Goal: Task Accomplishment & Management: Manage account settings

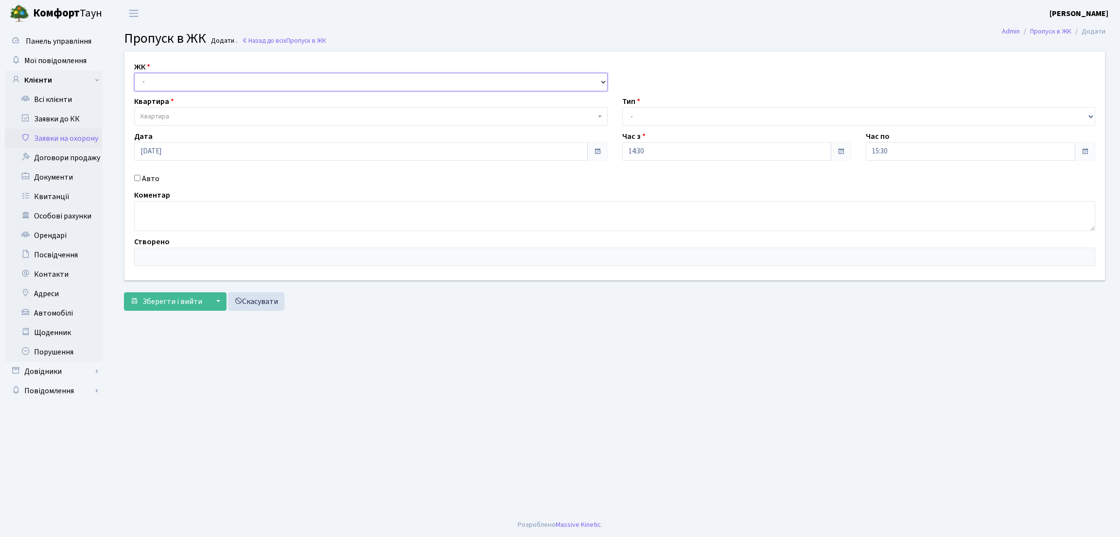
click at [191, 83] on select "- КТ, вул. Регенераторна, 4 ЦП, вул. Джона Маккейна, 7 ТХ, вул. Ділова, 1/2 КТ2…" at bounding box center [370, 82] width 473 height 18
select select "271"
click at [134, 73] on select "- КТ, вул. Регенераторна, 4 ЦП, вул. Джона Маккейна, 7 ТХ, вул. Ділова, 1/2 КТ2…" at bounding box center [370, 82] width 473 height 18
select select
click at [186, 113] on span "Квартира" at bounding box center [367, 117] width 455 height 10
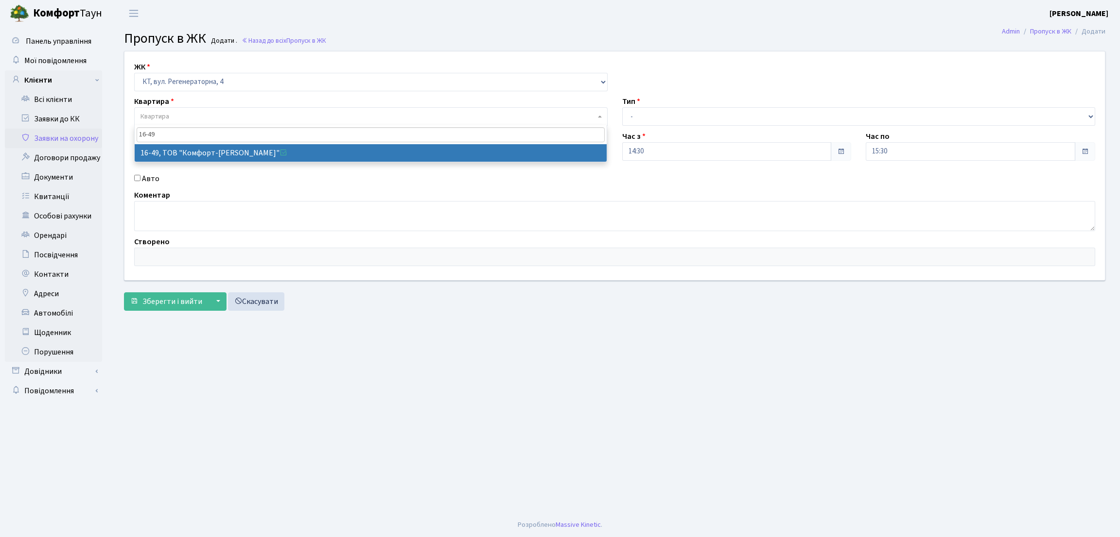
type input "16-49"
select select "8610"
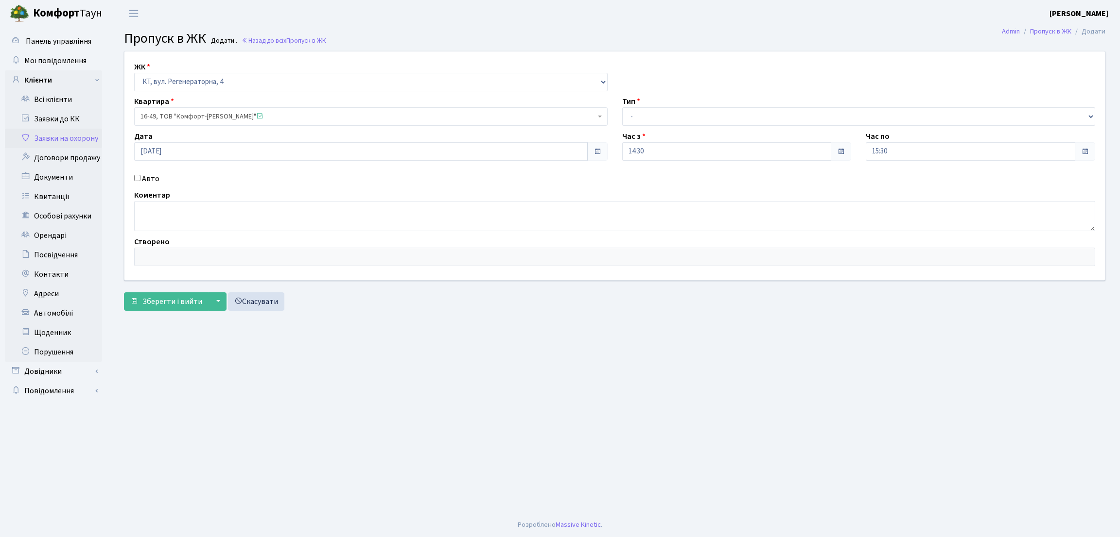
click at [135, 178] on input "Авто" at bounding box center [137, 178] width 6 height 6
checkbox input "true"
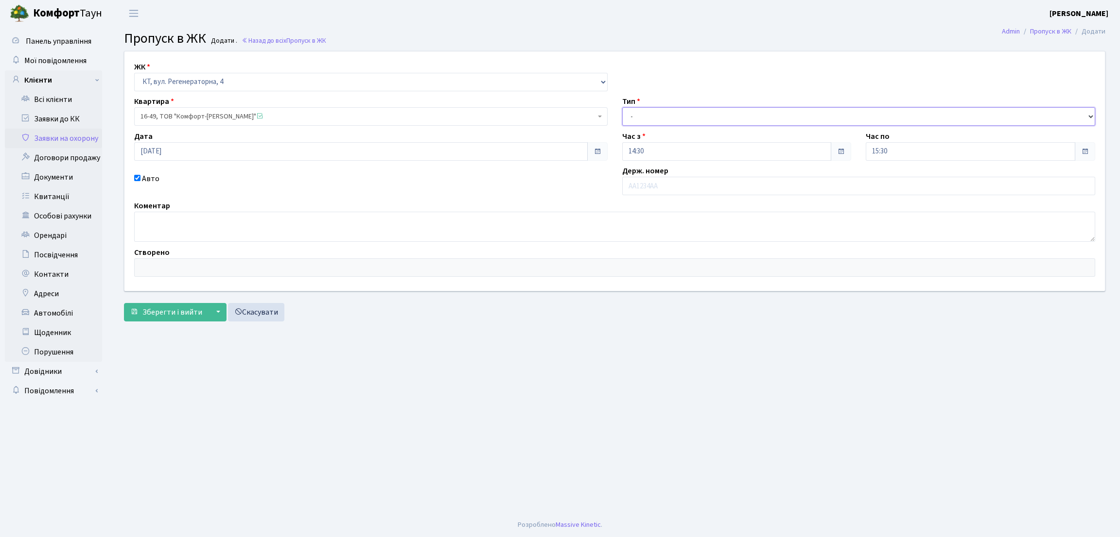
click at [643, 120] on select "- Доставка Таксі Гості Сервіс" at bounding box center [858, 116] width 473 height 18
select select "1"
click at [622, 107] on select "- Доставка Таксі Гості Сервіс" at bounding box center [858, 116] width 473 height 18
click at [652, 179] on input "text" at bounding box center [858, 186] width 473 height 18
type input "КА2906ІА"
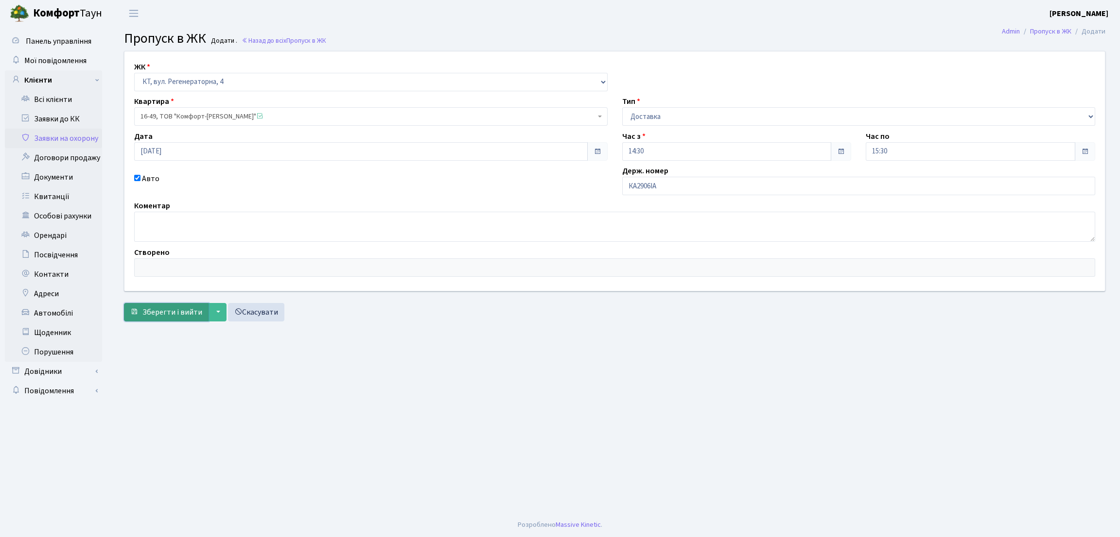
click at [177, 304] on button "Зберегти і вийти" at bounding box center [166, 312] width 85 height 18
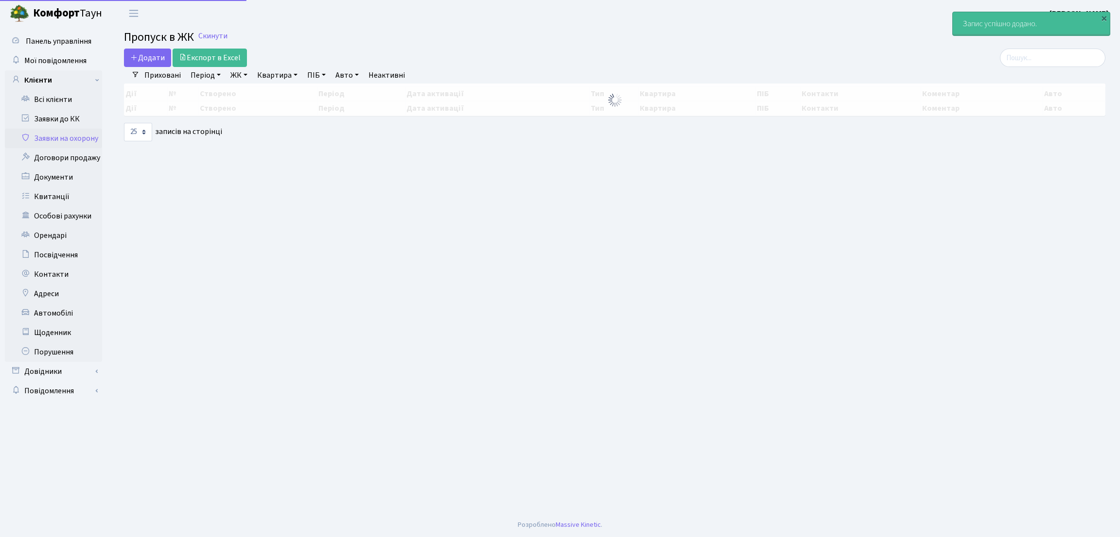
select select "25"
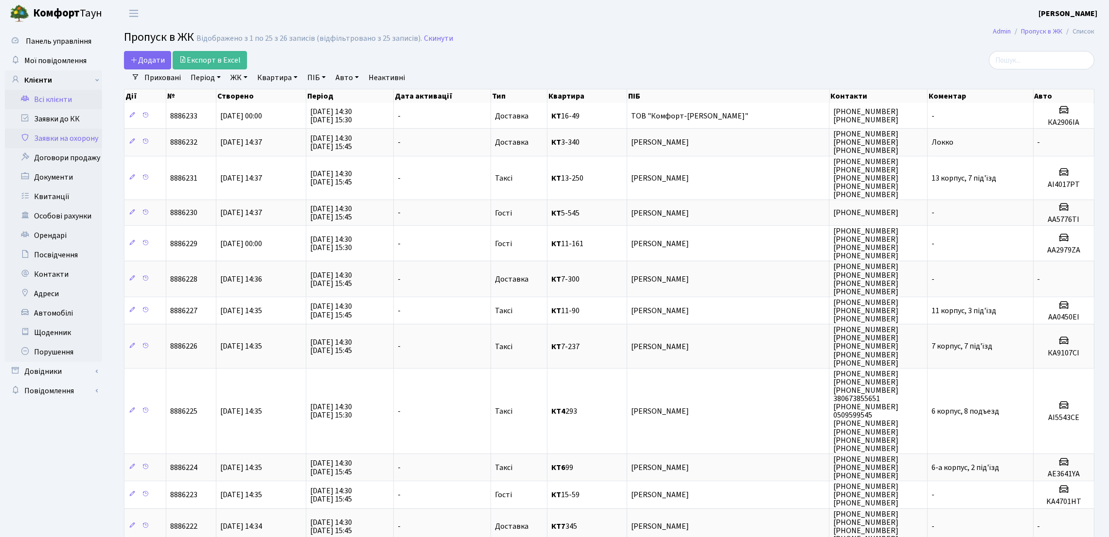
click at [58, 105] on link "Всі клієнти" at bounding box center [53, 99] width 97 height 19
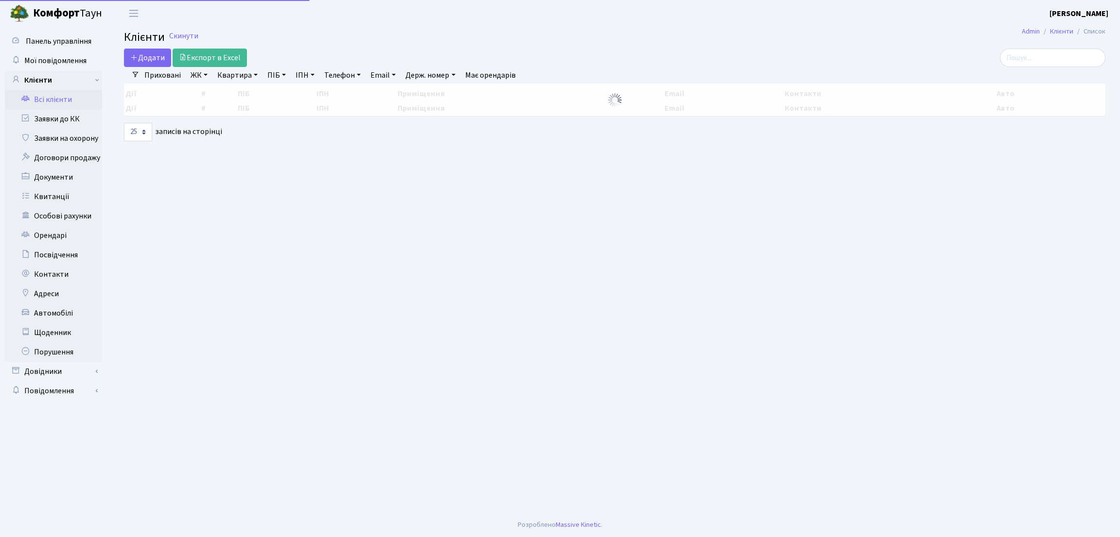
select select "25"
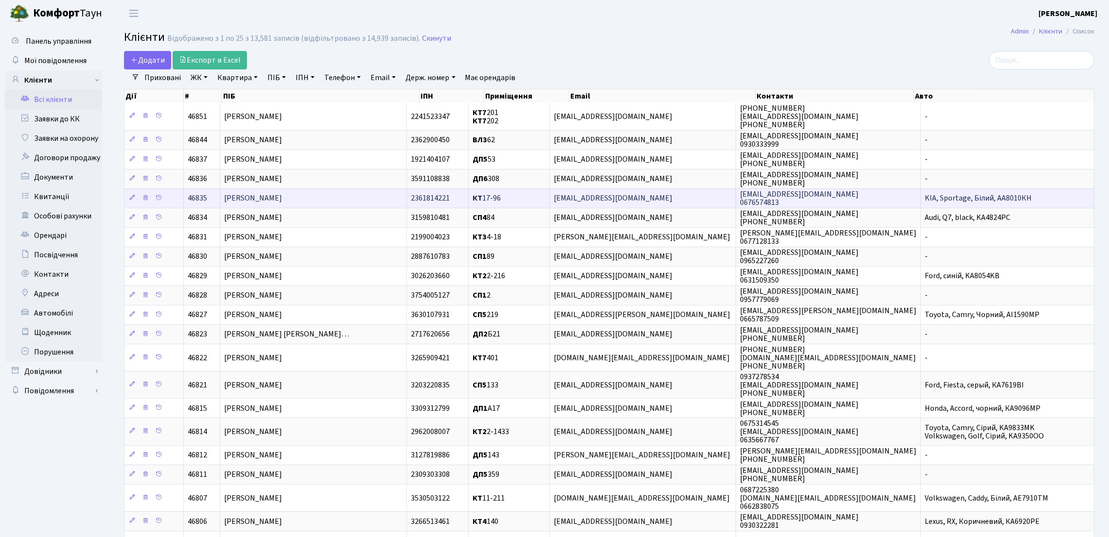
click at [282, 199] on span "[PERSON_NAME]" at bounding box center [253, 198] width 58 height 11
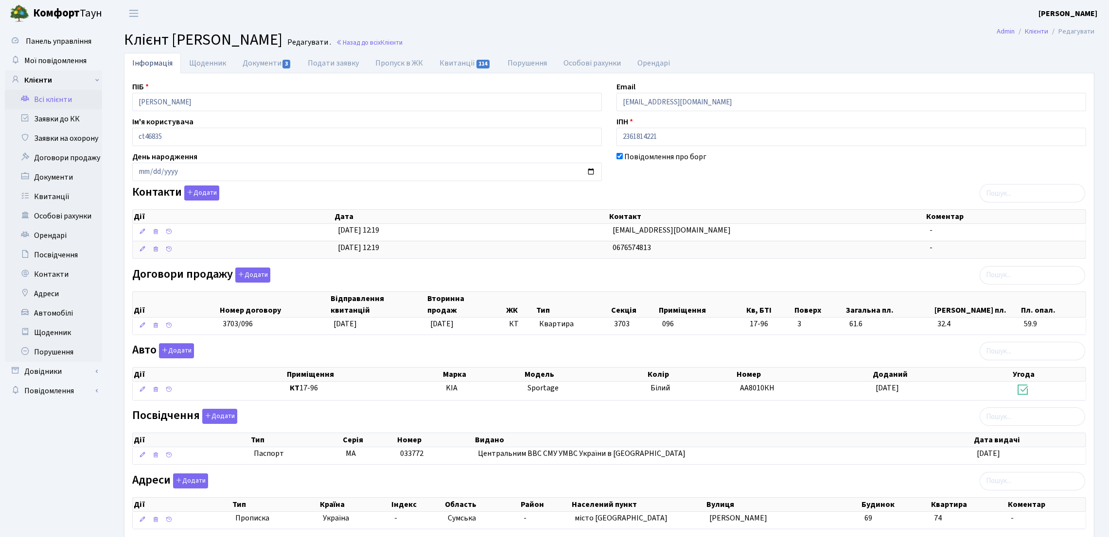
click at [59, 470] on ul "Панель управління Мої повідомлення Клієнти" at bounding box center [53, 300] width 97 height 537
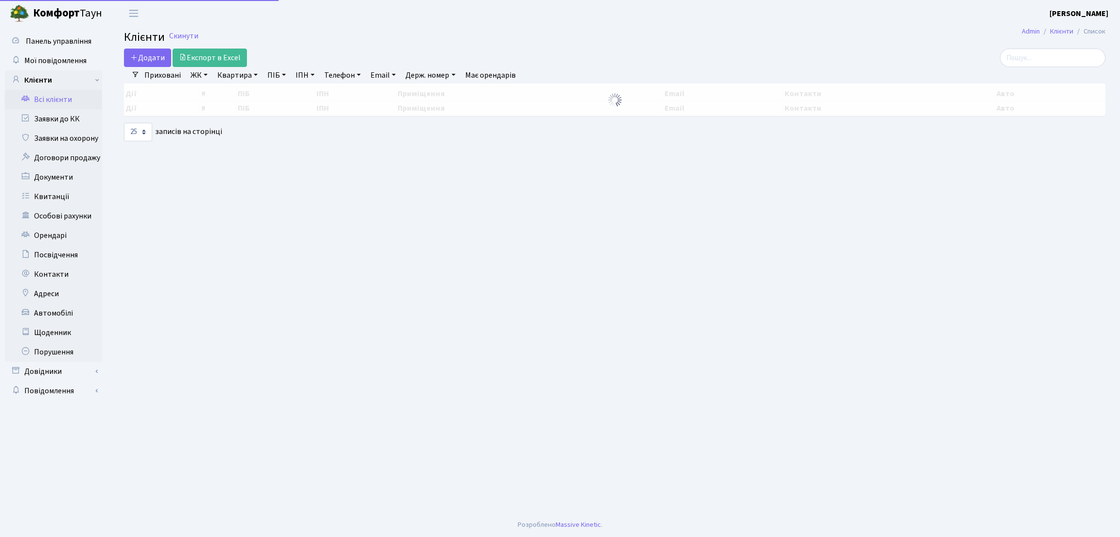
select select "25"
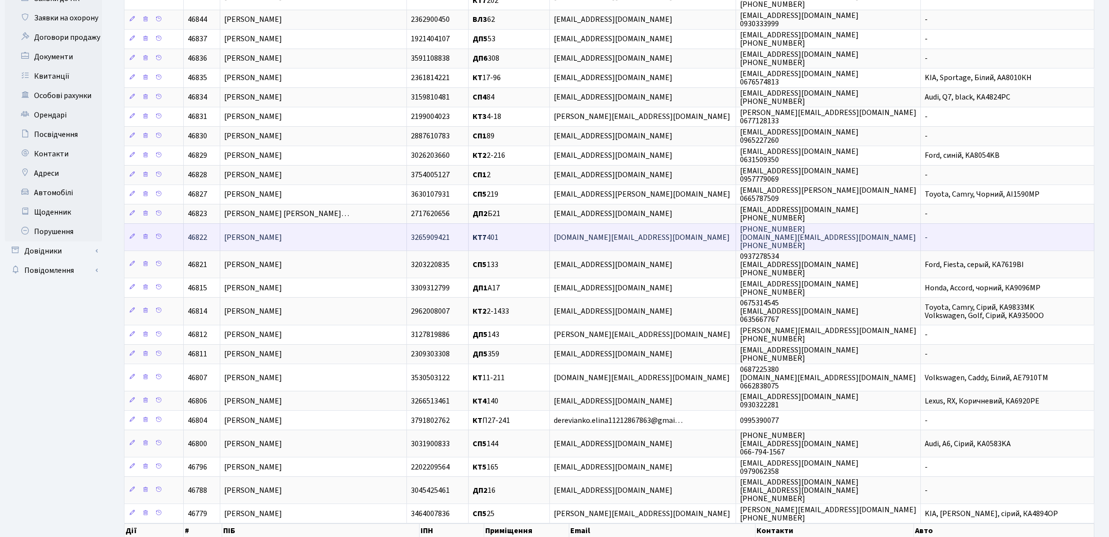
scroll to position [146, 0]
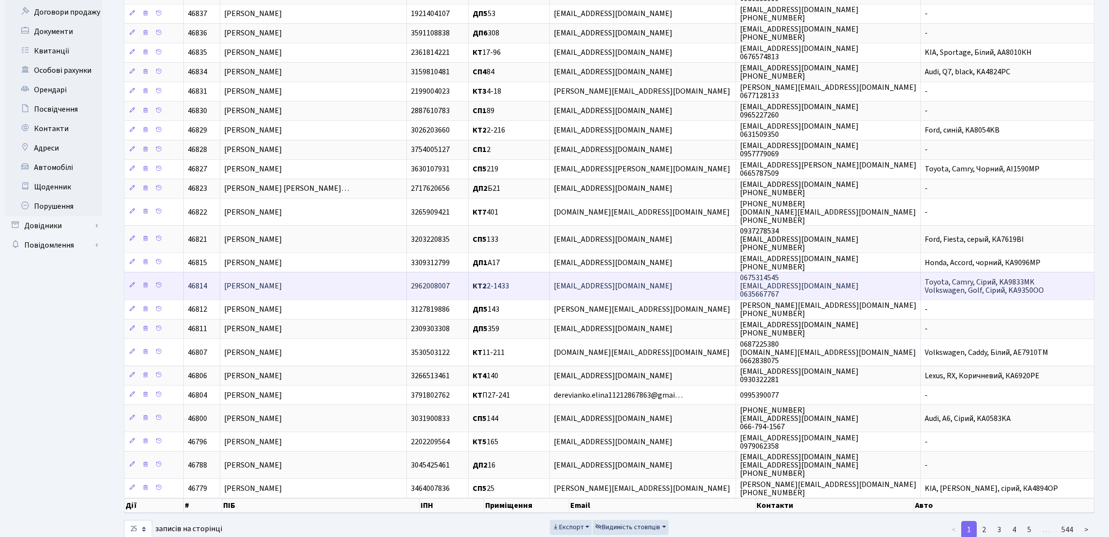
click at [282, 292] on span "[PERSON_NAME]" at bounding box center [253, 286] width 58 height 11
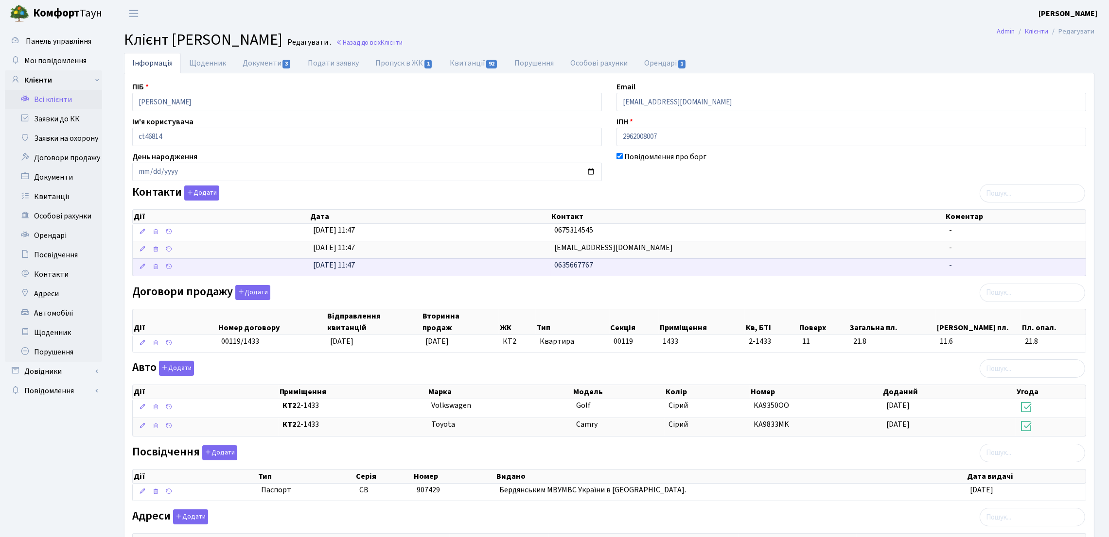
click at [576, 265] on span "0635667767" at bounding box center [573, 265] width 39 height 11
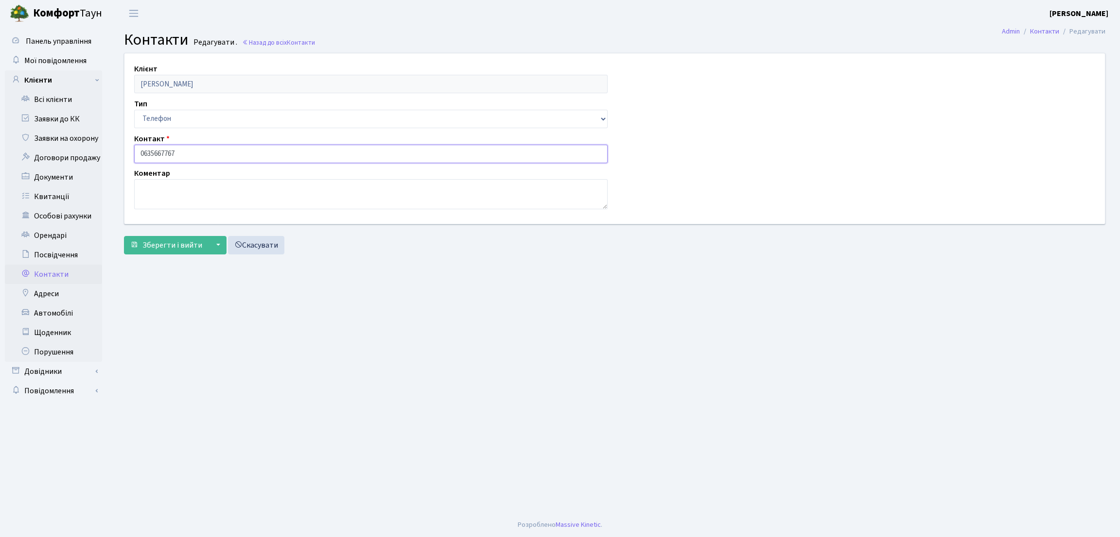
drag, startPoint x: 185, startPoint y: 160, endPoint x: 116, endPoint y: 158, distance: 69.0
click at [116, 158] on div "Клієнт Касімова Тетяна Сергіївна Тип Email Телефон Контакт 0635667767 Коментар …" at bounding box center [614, 156] width 1010 height 206
drag, startPoint x: 155, startPoint y: 309, endPoint x: 141, endPoint y: 203, distance: 106.8
click at [154, 309] on main "Admin Контакти Редагувати Контакти Редагувати . Назад до всіх Контакти Клієнт К…" at bounding box center [614, 270] width 1010 height 486
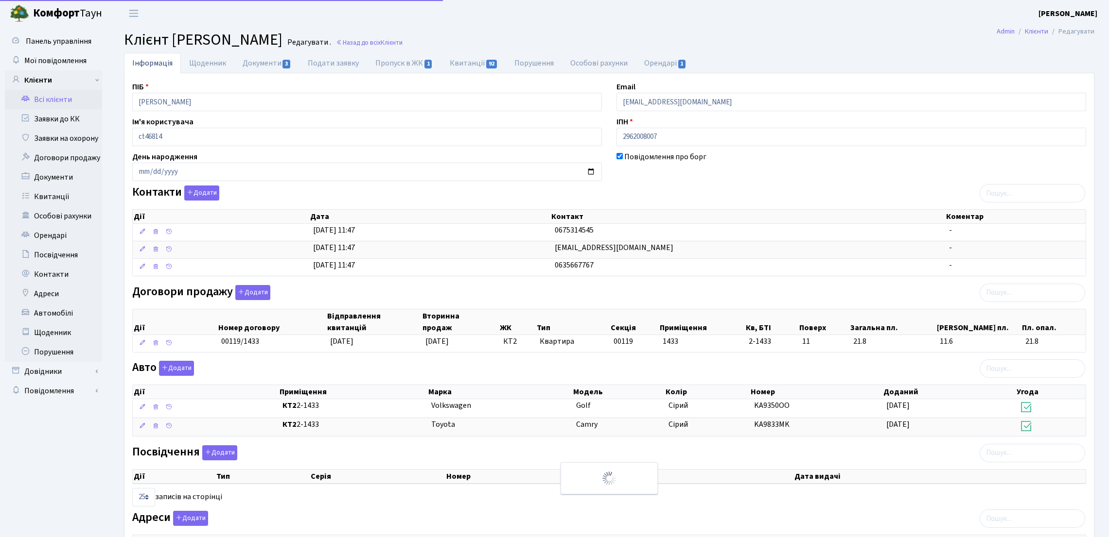
select select "25"
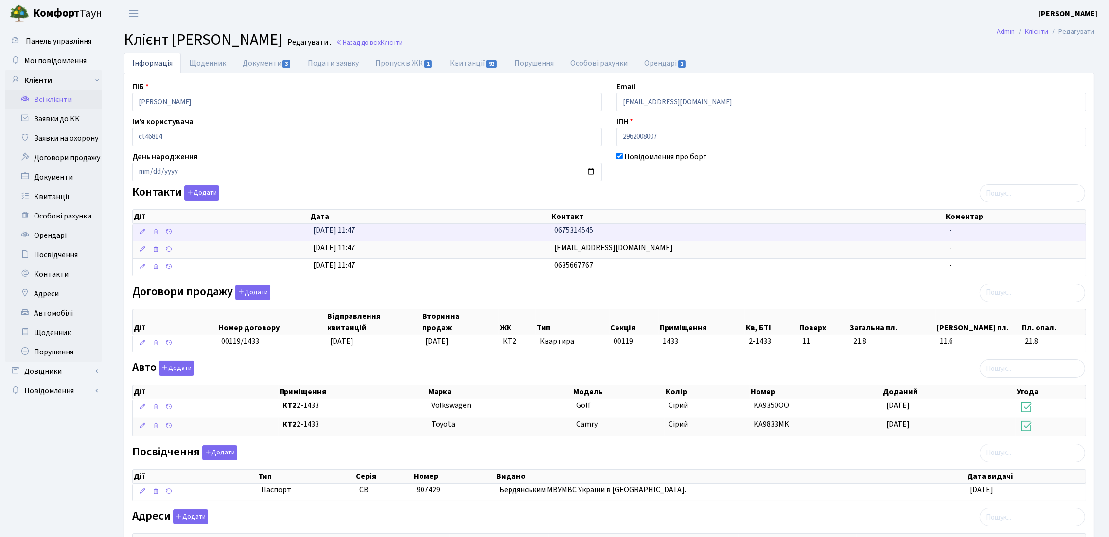
click at [551, 227] on td "0675314545" at bounding box center [748, 232] width 394 height 17
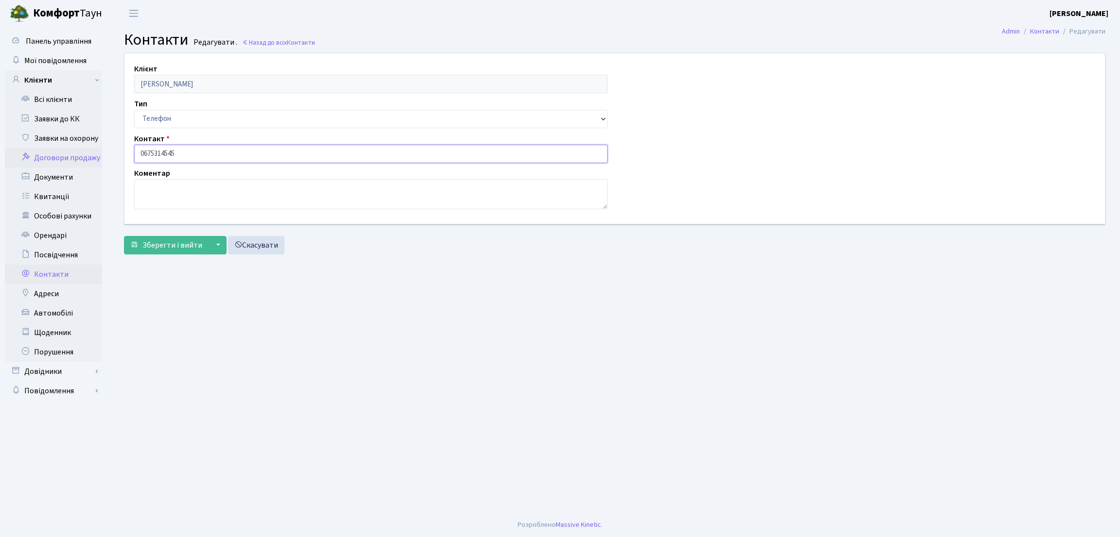
drag, startPoint x: 186, startPoint y: 153, endPoint x: 65, endPoint y: 155, distance: 121.5
click at [62, 153] on div "Панель управління Мої повідомлення Клієнти Всі клієнти Заявки до КК" at bounding box center [560, 270] width 1120 height 486
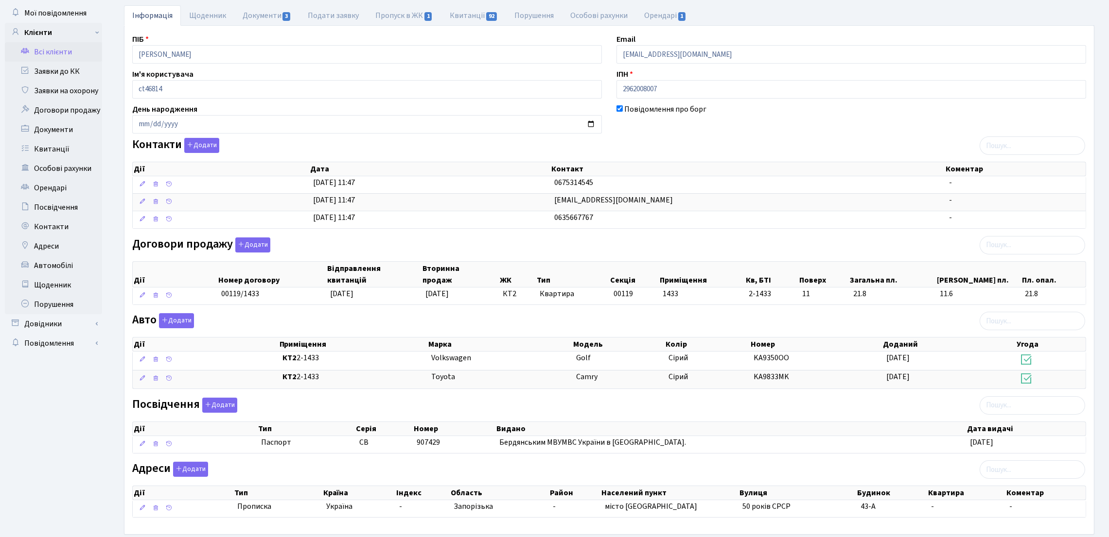
scroll to position [73, 0]
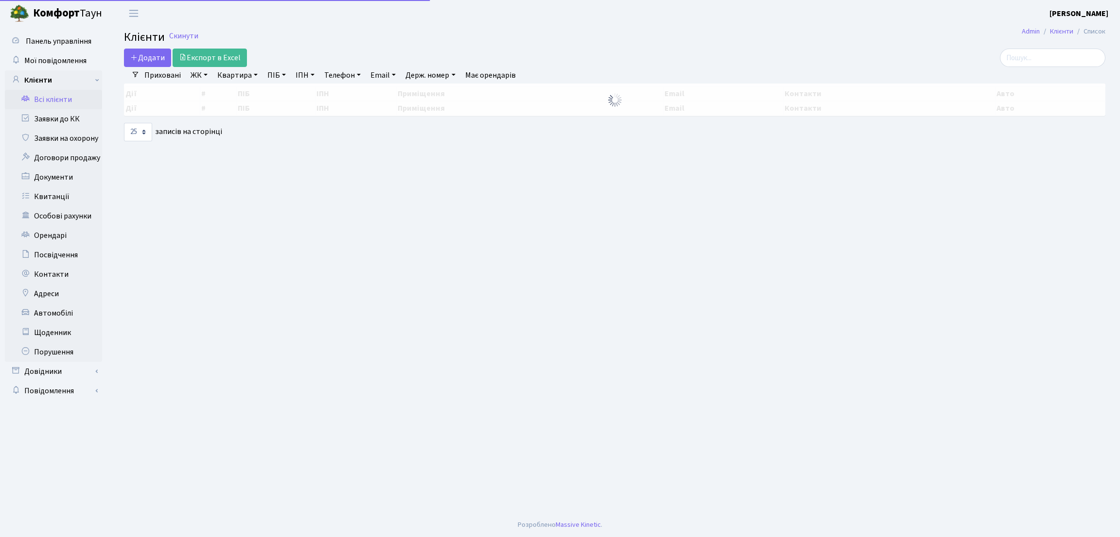
select select "25"
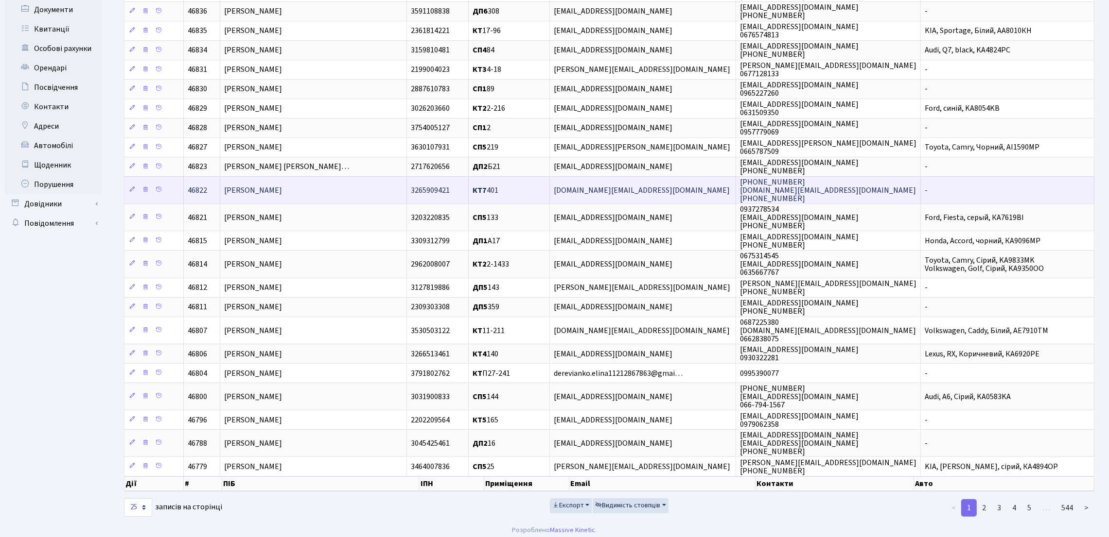
scroll to position [180, 0]
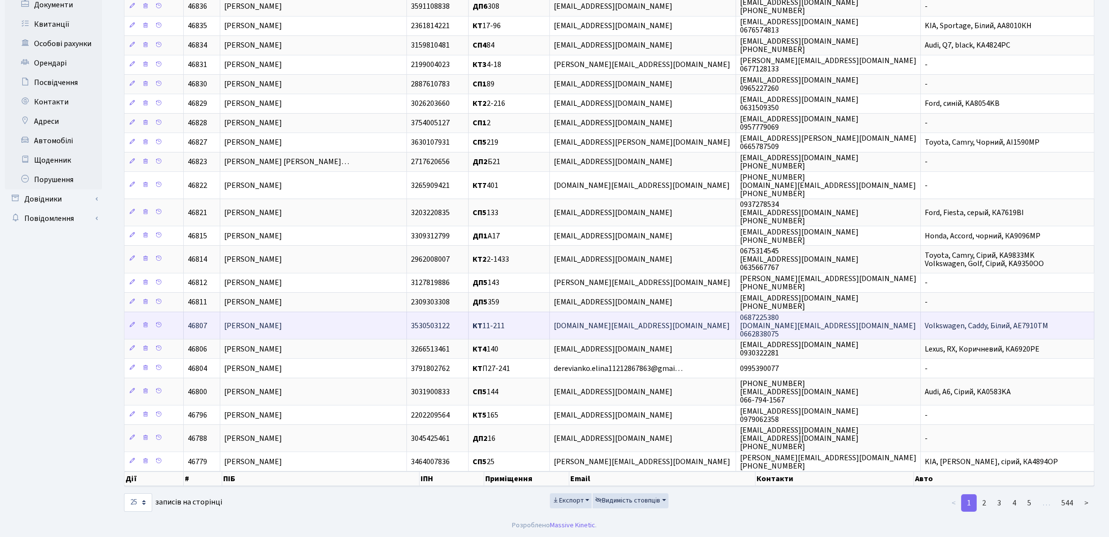
click at [387, 330] on td "[PERSON_NAME]" at bounding box center [313, 325] width 187 height 27
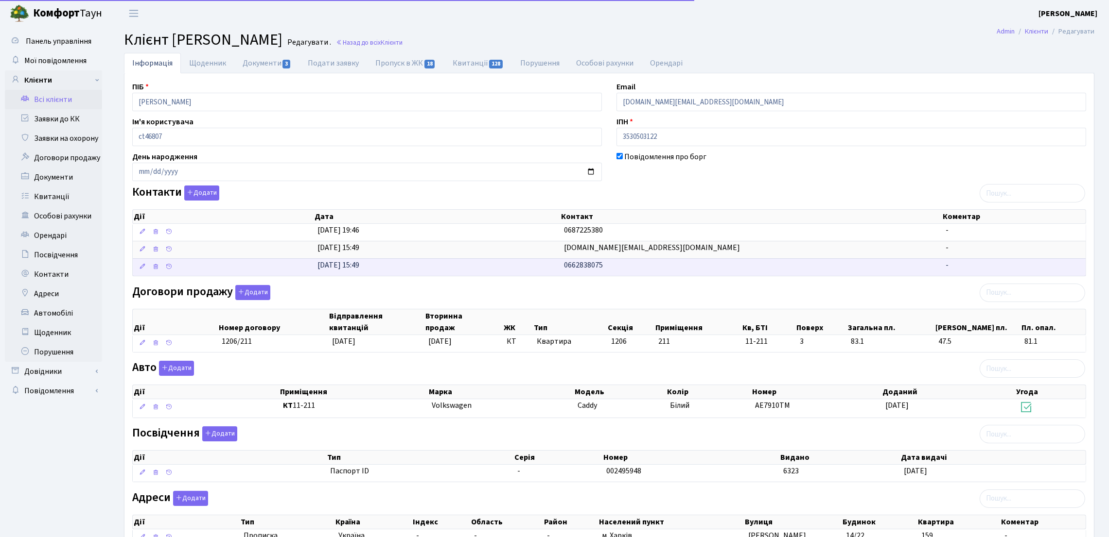
click at [460, 268] on td "[DATE] 15:49" at bounding box center [436, 267] width 247 height 17
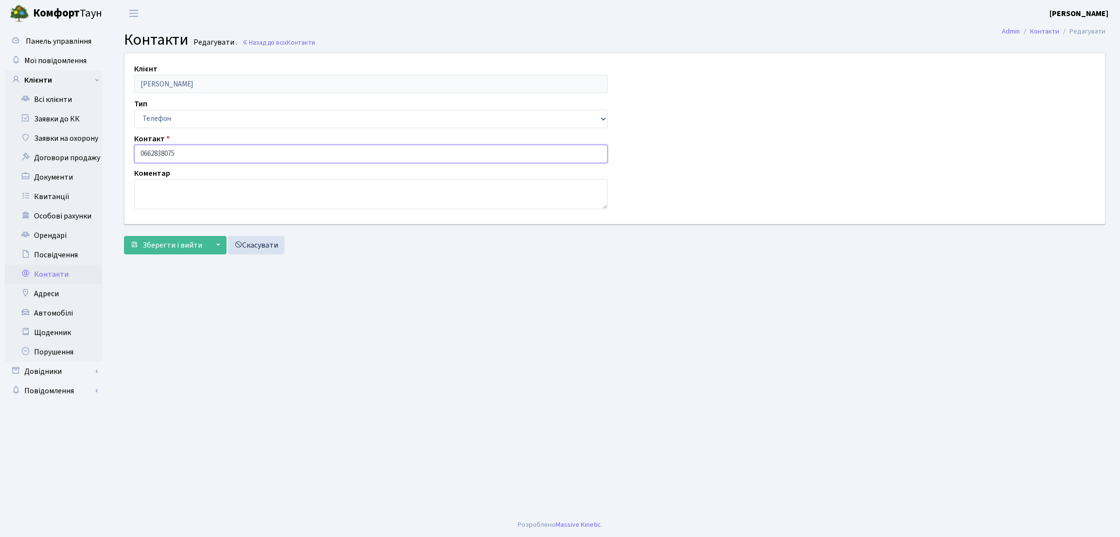
drag, startPoint x: 209, startPoint y: 152, endPoint x: 132, endPoint y: 143, distance: 77.3
click at [132, 143] on div "Контакт 0662838075" at bounding box center [371, 148] width 488 height 30
click at [146, 307] on main "Admin Контакти Редагувати Контакти Редагувати . Назад до всіх Контакти Клієнт Т…" at bounding box center [614, 270] width 1010 height 486
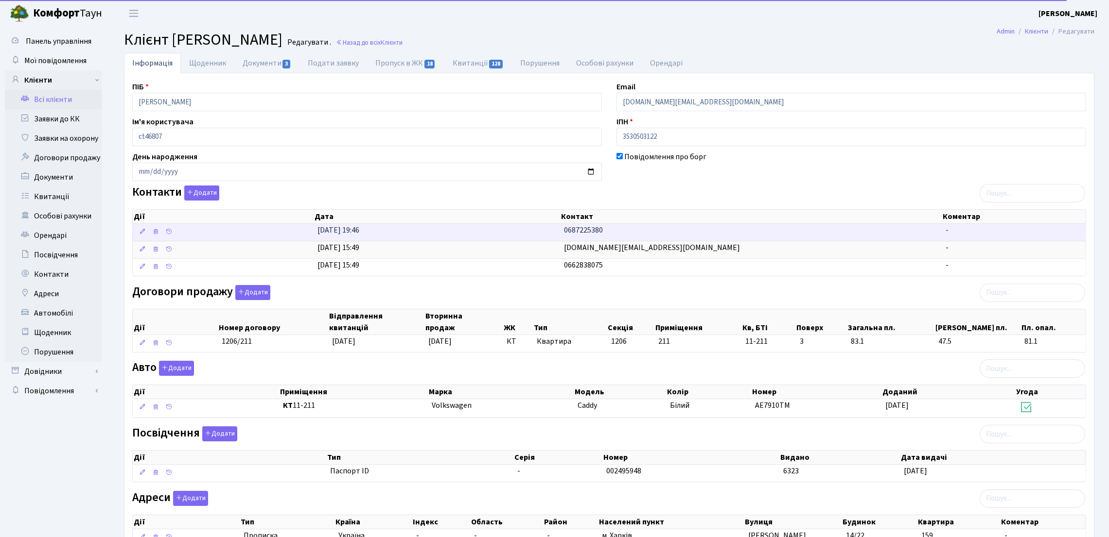
click at [572, 233] on span "0687225380" at bounding box center [583, 230] width 39 height 11
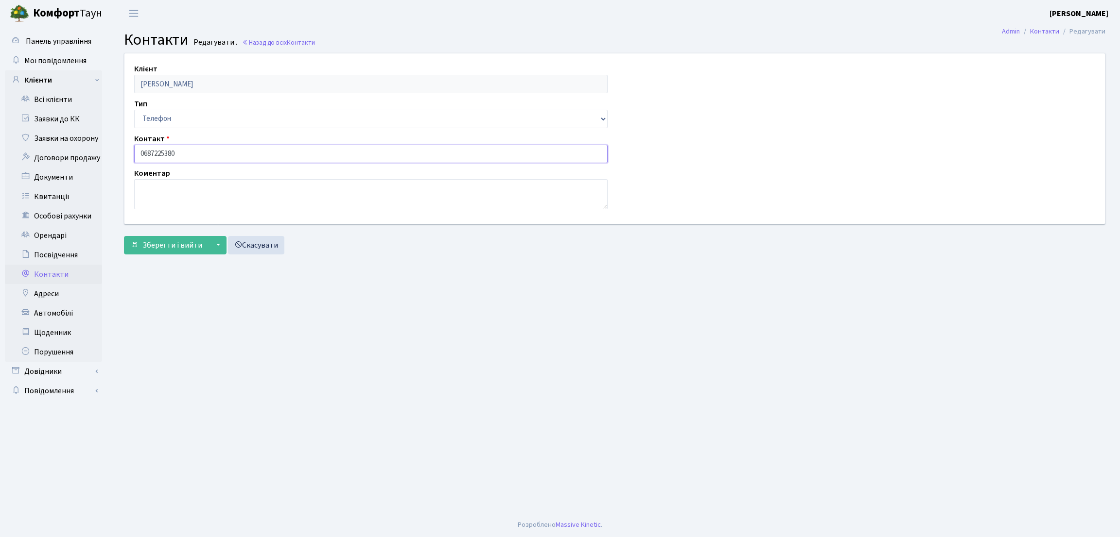
drag, startPoint x: 242, startPoint y: 160, endPoint x: 136, endPoint y: 156, distance: 105.5
click at [136, 156] on input "0687225380" at bounding box center [370, 154] width 473 height 18
drag, startPoint x: 159, startPoint y: 163, endPoint x: 191, endPoint y: 154, distance: 32.9
click at [191, 154] on input "0687225380" at bounding box center [370, 154] width 473 height 18
drag, startPoint x: 188, startPoint y: 155, endPoint x: 130, endPoint y: 149, distance: 58.1
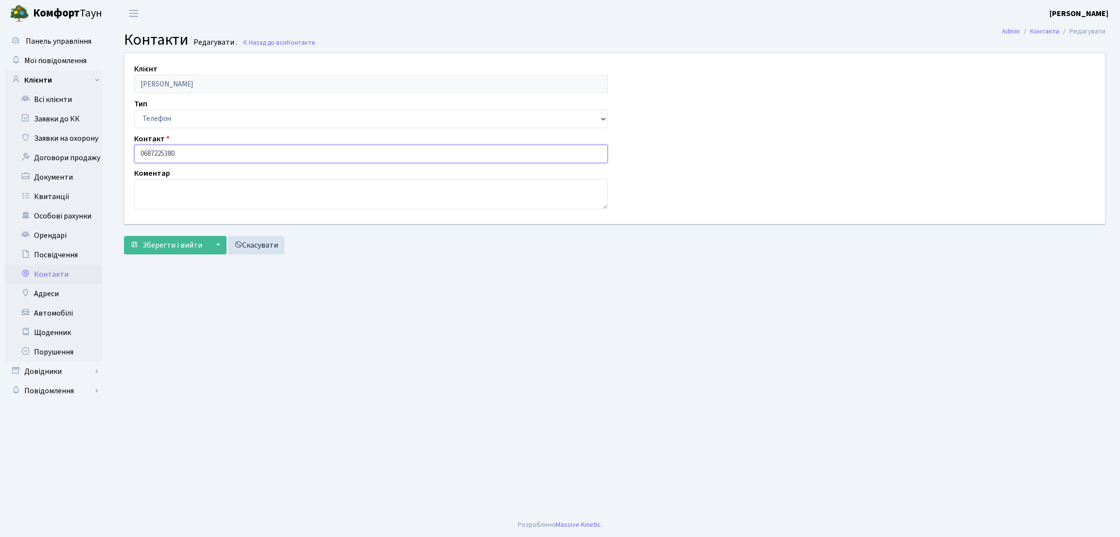
click at [130, 149] on div "Контакт 0687225380" at bounding box center [371, 148] width 488 height 30
click at [164, 341] on main "Admin Контакти Редагувати Контакти Редагувати . Назад до всіх Контакти Клієнт Т…" at bounding box center [614, 270] width 1010 height 486
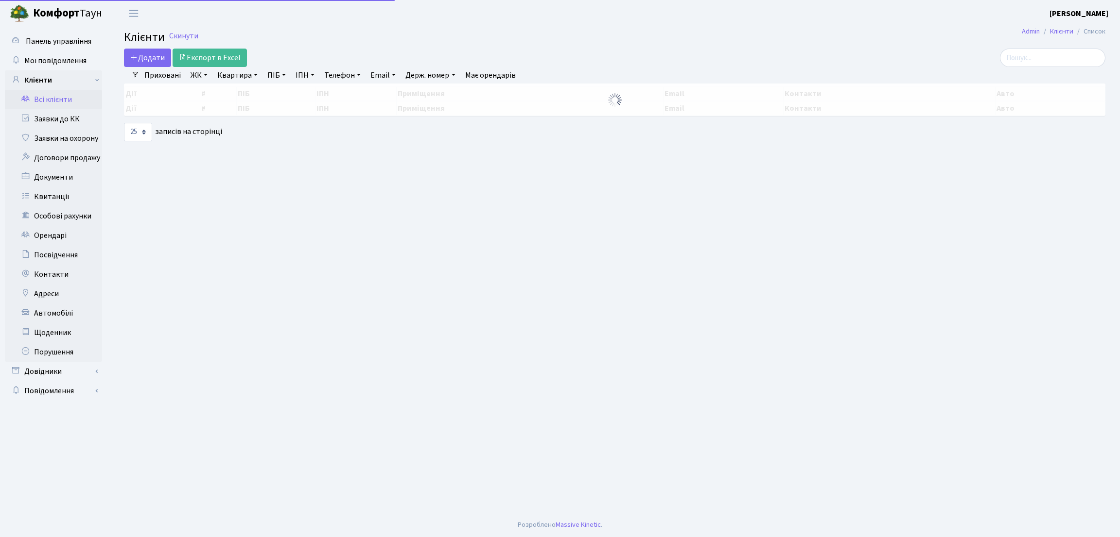
select select "25"
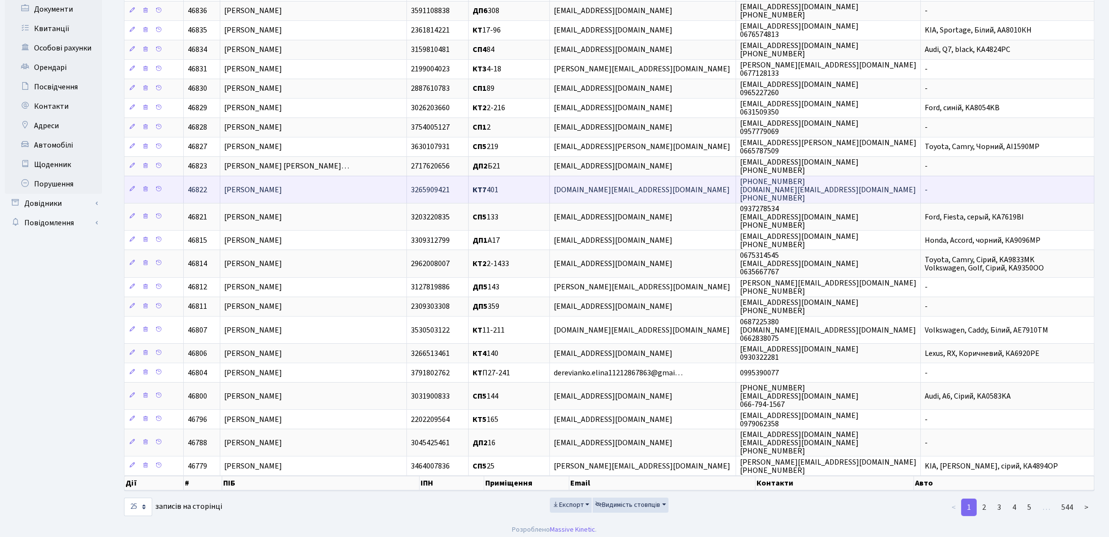
scroll to position [180, 0]
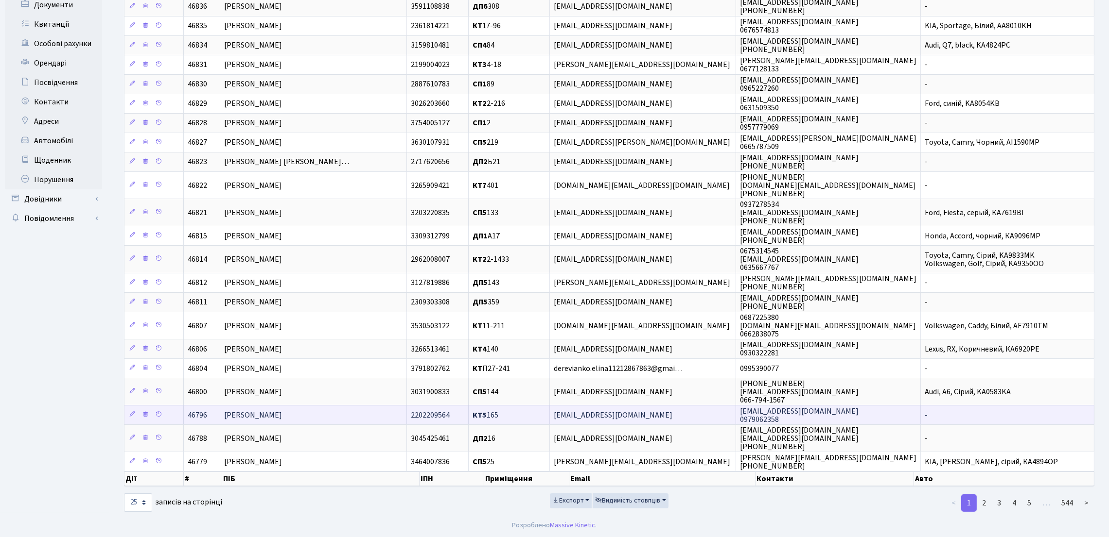
click at [322, 411] on td "[PERSON_NAME]" at bounding box center [313, 414] width 187 height 19
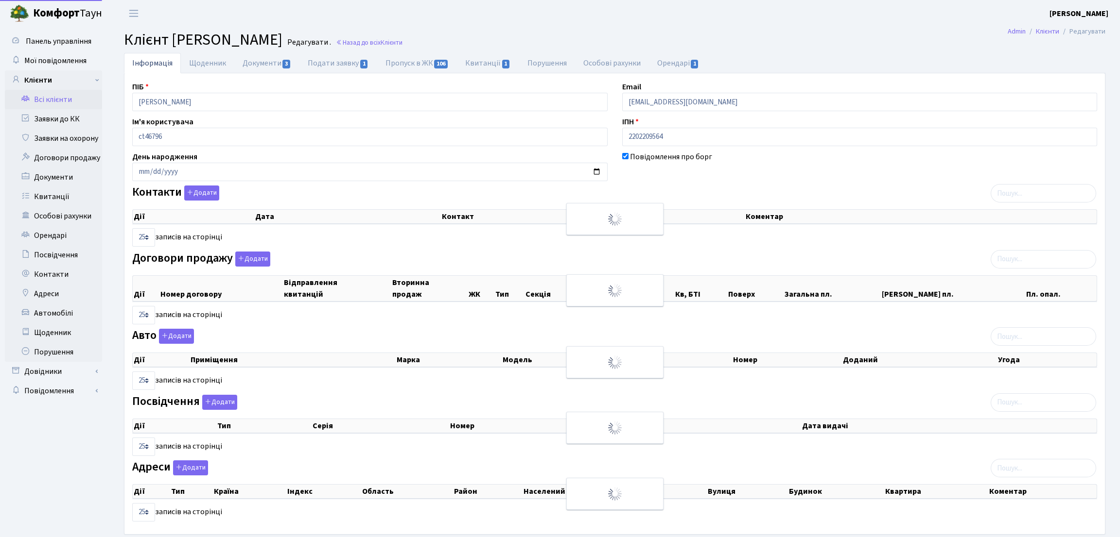
select select "25"
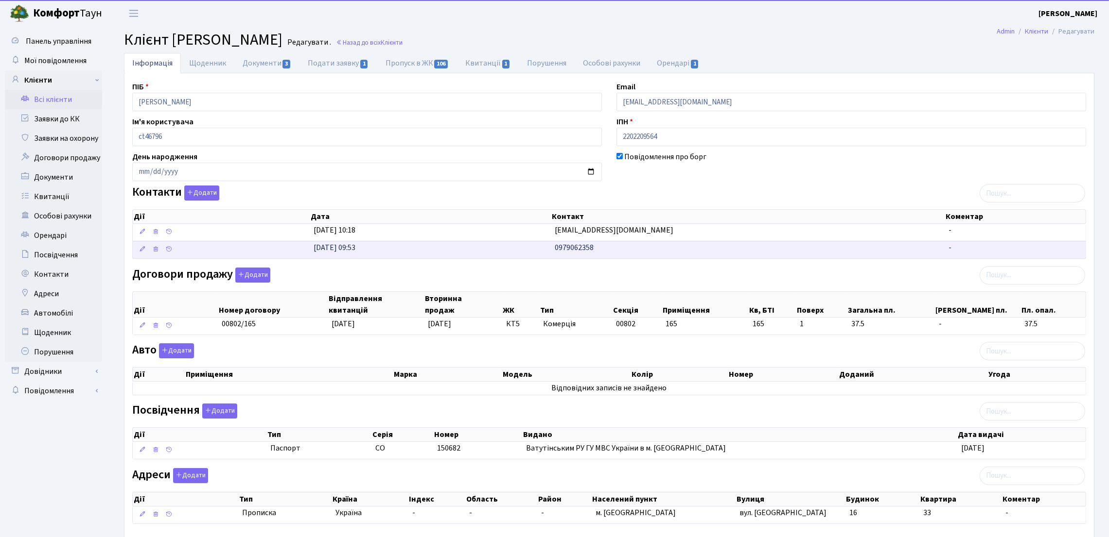
click at [557, 248] on span "0979062358" at bounding box center [573, 248] width 39 height 11
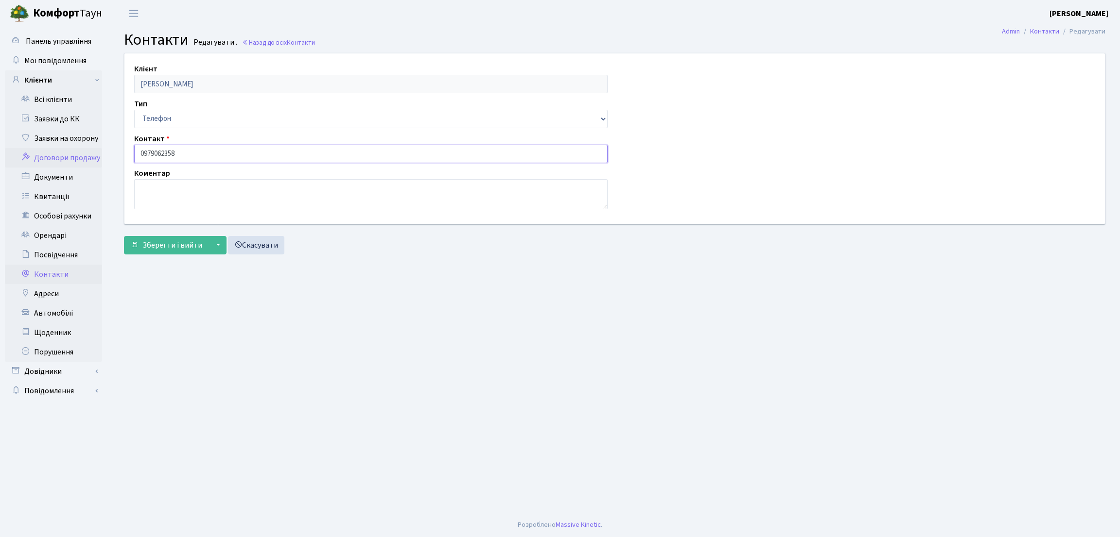
drag, startPoint x: 176, startPoint y: 158, endPoint x: 84, endPoint y: 158, distance: 91.8
click at [84, 158] on div "Панель управління Мої повідомлення Клієнти Всі клієнти Заявки до КК" at bounding box center [560, 270] width 1120 height 486
drag, startPoint x: 194, startPoint y: 329, endPoint x: 106, endPoint y: 199, distance: 157.2
click at [193, 329] on main "Admin Контакти Редагувати Контакти Редагувати . Назад до всіх Контакти Клієнт […" at bounding box center [614, 270] width 1010 height 486
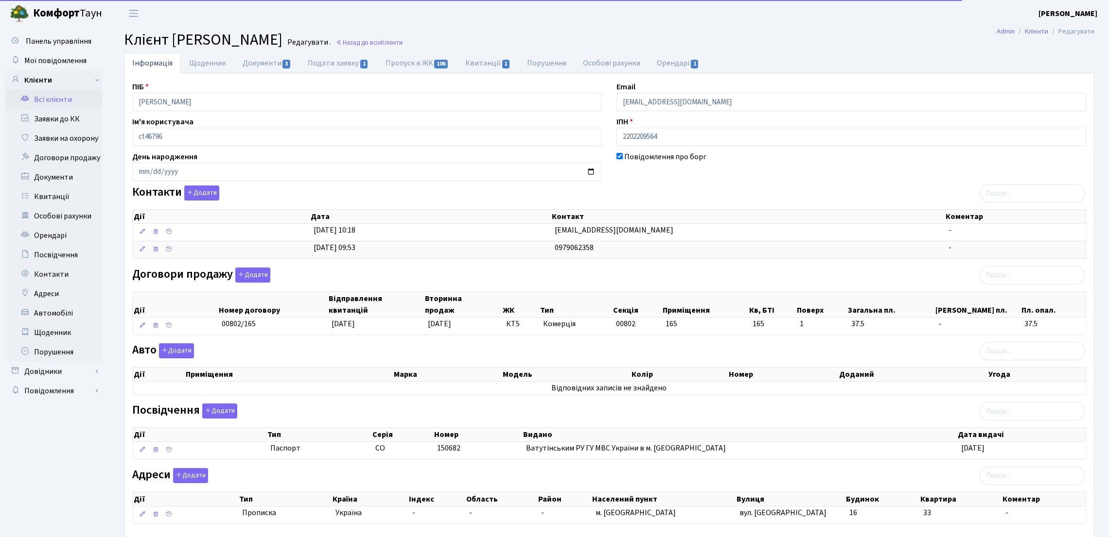
scroll to position [58, 0]
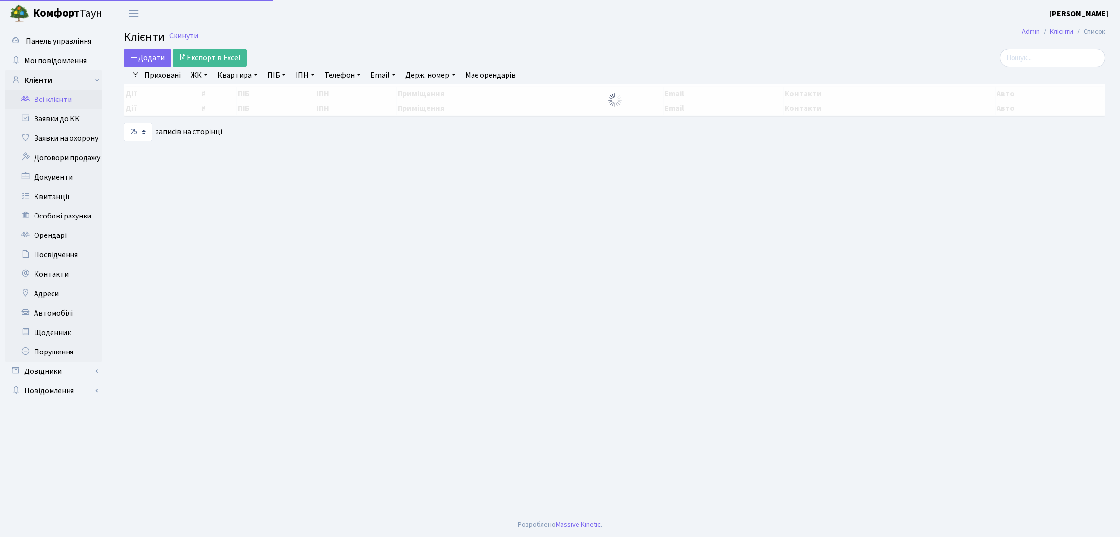
select select "25"
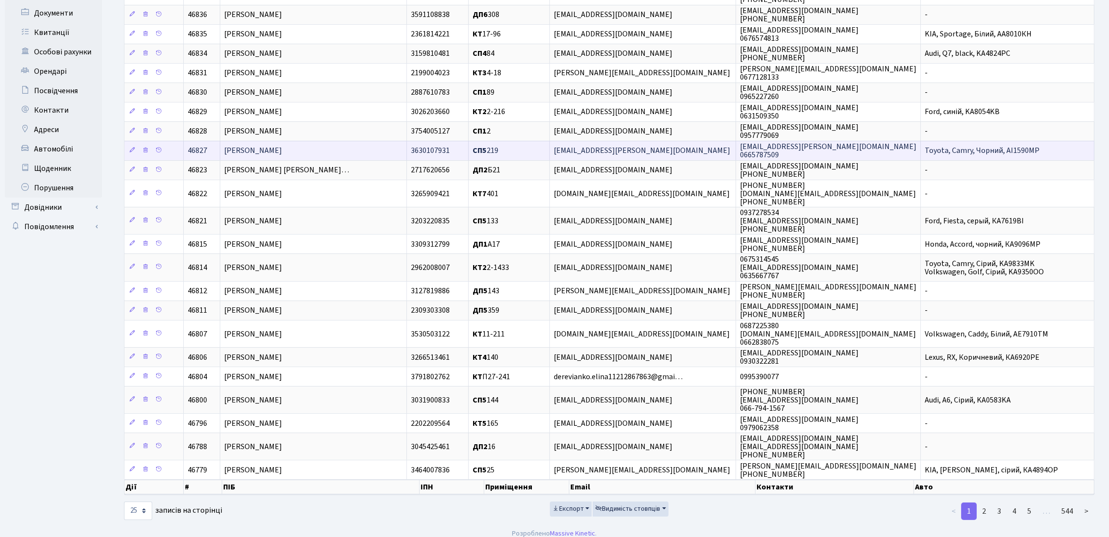
scroll to position [180, 0]
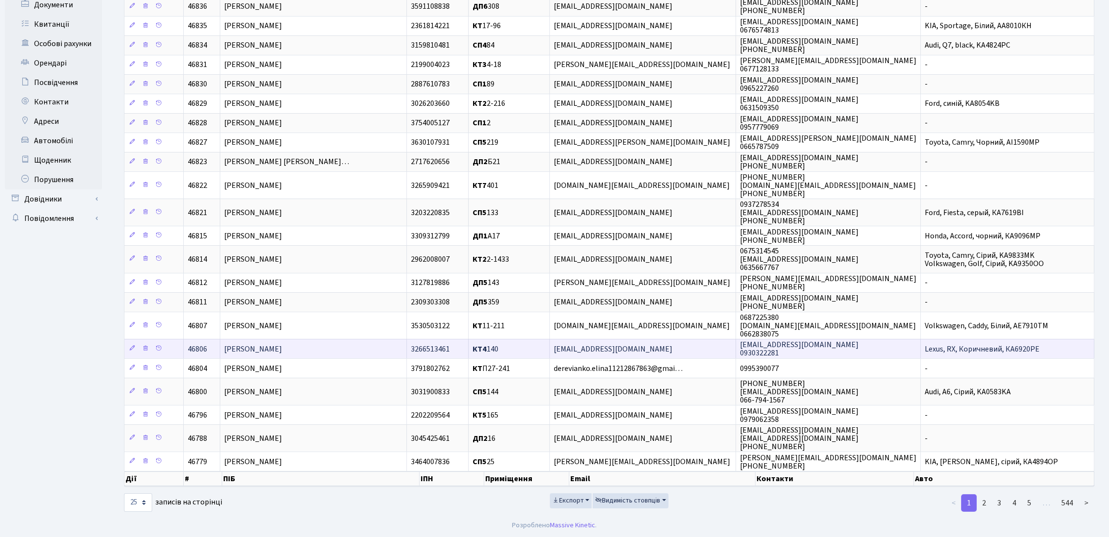
click at [355, 350] on td "[PERSON_NAME]" at bounding box center [313, 348] width 187 height 19
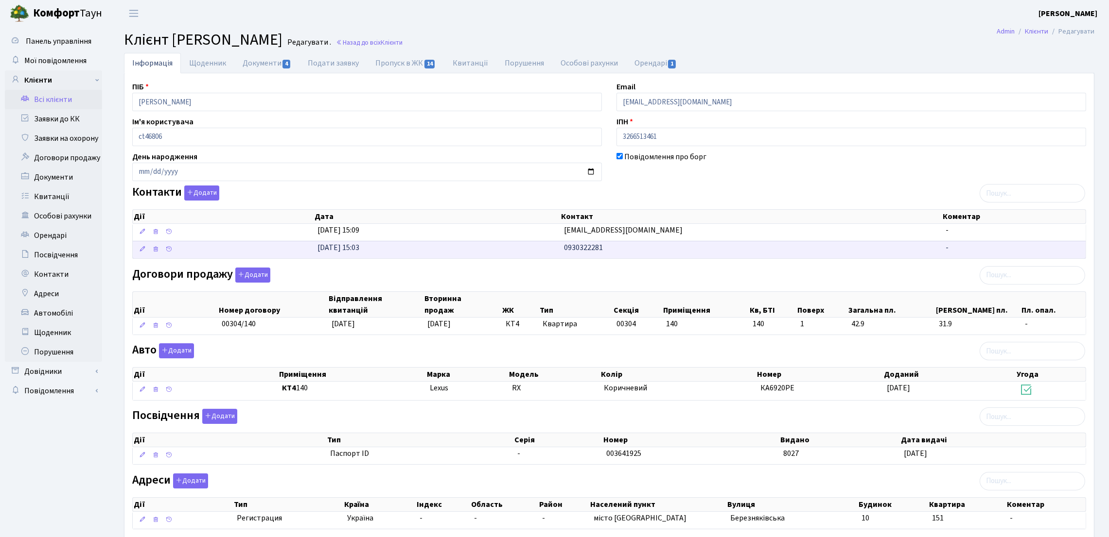
click at [555, 243] on td "[DATE] 15:03" at bounding box center [436, 249] width 247 height 17
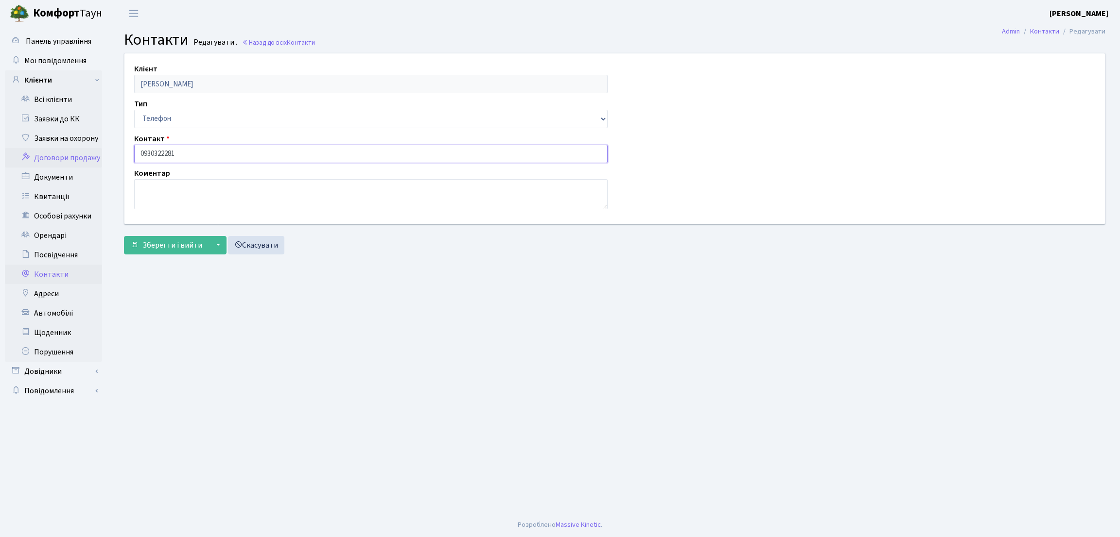
drag, startPoint x: 185, startPoint y: 153, endPoint x: 87, endPoint y: 152, distance: 98.2
click at [87, 152] on div "Панель управління Мої повідомлення Клієнти Всі клієнти Заявки до КК" at bounding box center [560, 270] width 1120 height 486
click at [132, 359] on main "Admin Контакти Редагувати Контакти Редагувати . Назад до всіх Контакти Клієнт З…" at bounding box center [614, 270] width 1010 height 486
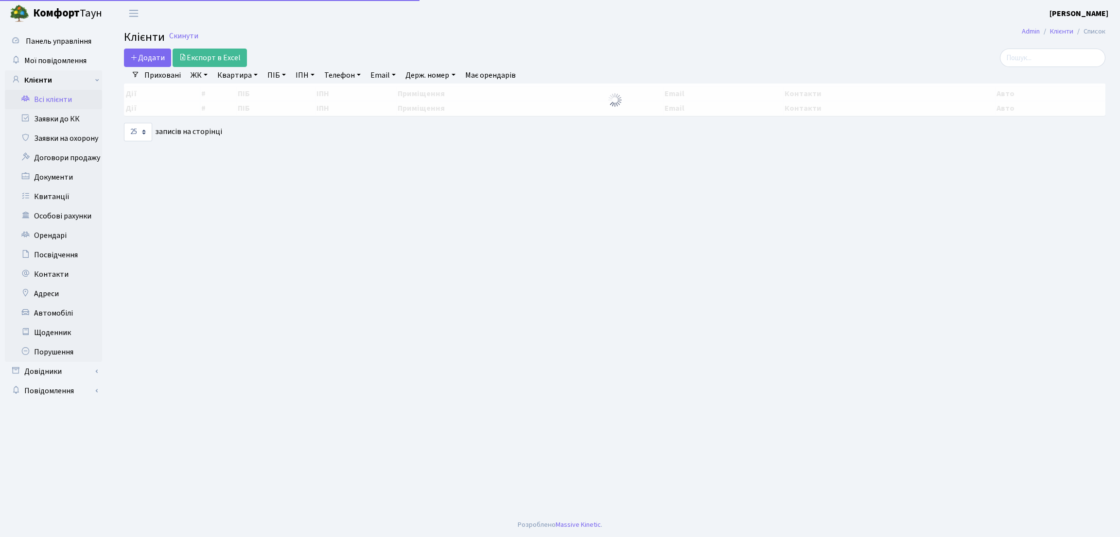
select select "25"
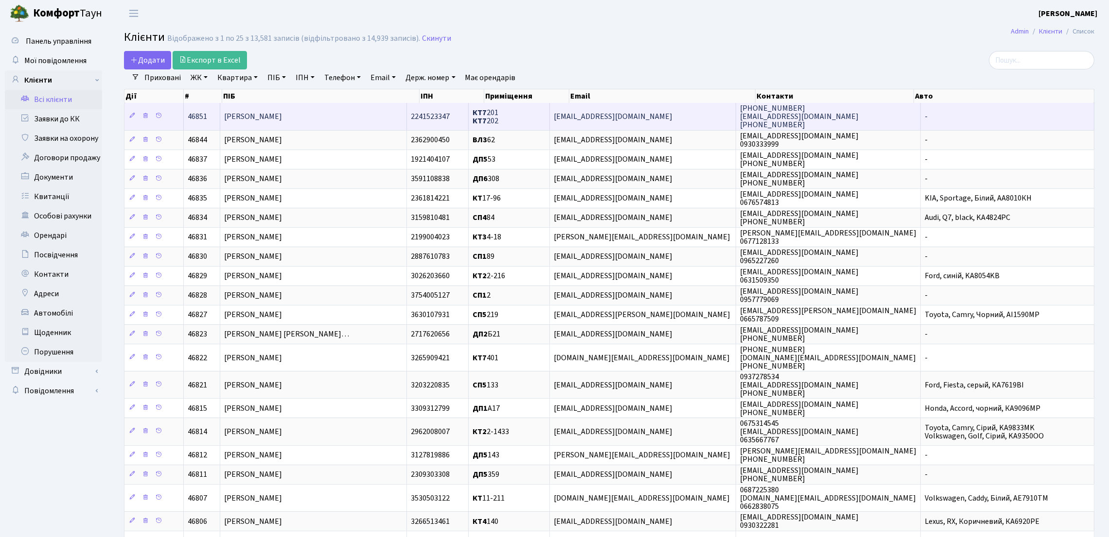
click at [356, 112] on td "[PERSON_NAME]" at bounding box center [313, 116] width 187 height 27
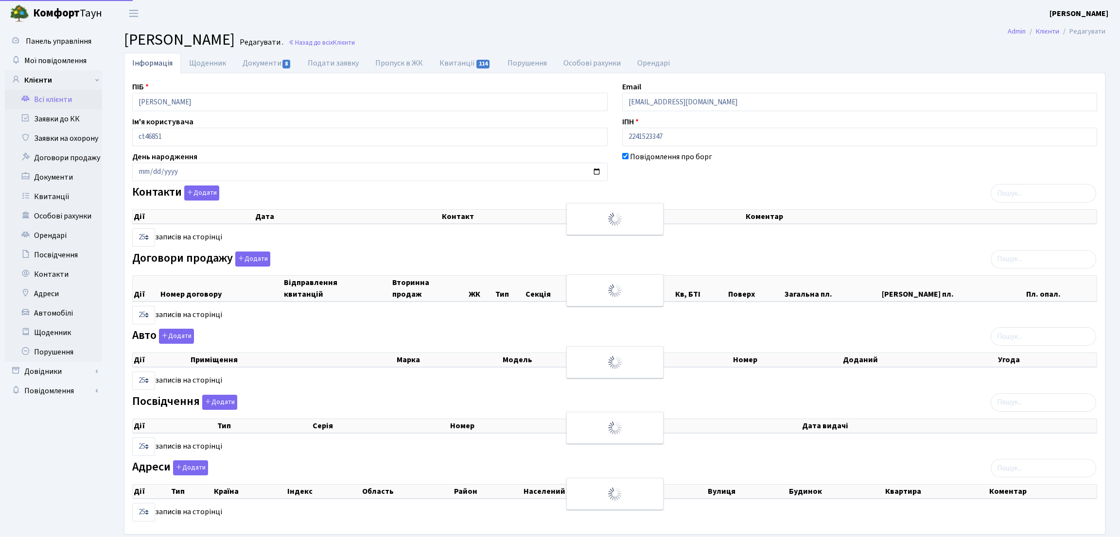
select select "25"
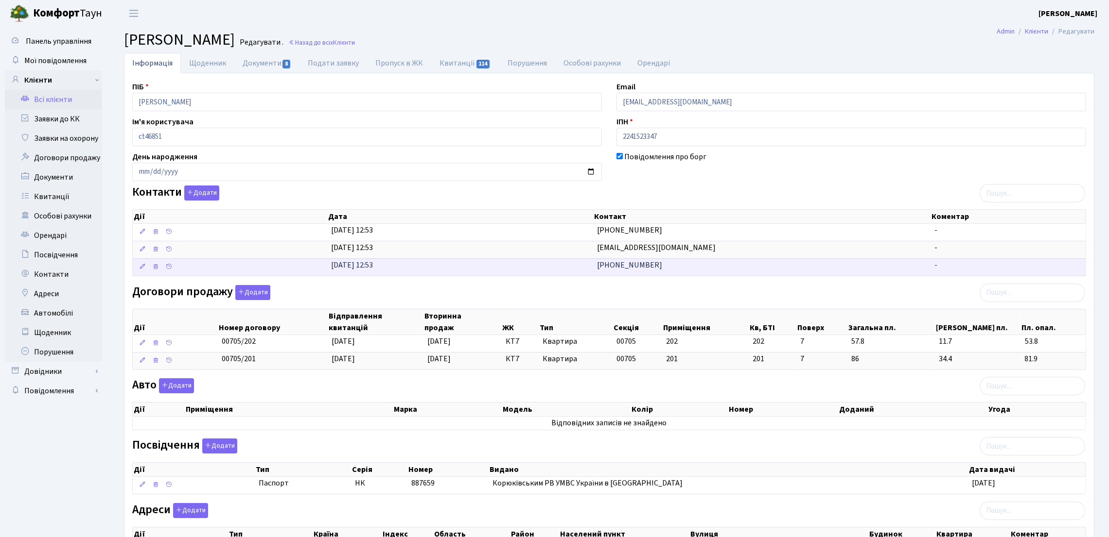
click at [588, 271] on td "15.08.2025, 12:53" at bounding box center [460, 267] width 266 height 17
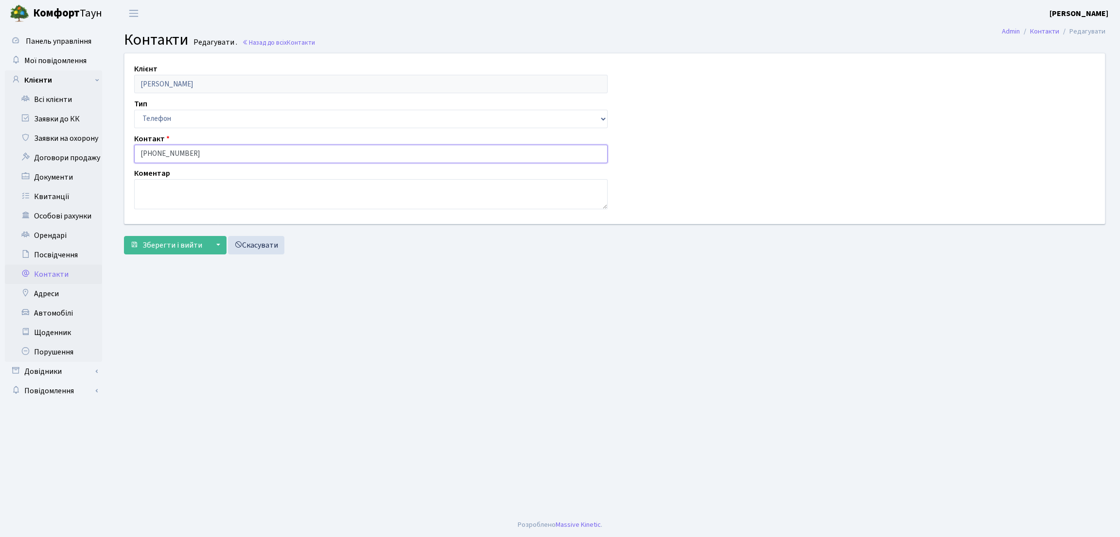
drag, startPoint x: 208, startPoint y: 153, endPoint x: 132, endPoint y: 148, distance: 75.5
click at [132, 148] on div "Контакт +380681309950" at bounding box center [371, 148] width 488 height 30
click at [173, 327] on main "Admin Контакти Редагувати Контакти Редагувати . Назад до всіх Контакти Клієнт Д…" at bounding box center [614, 270] width 1010 height 486
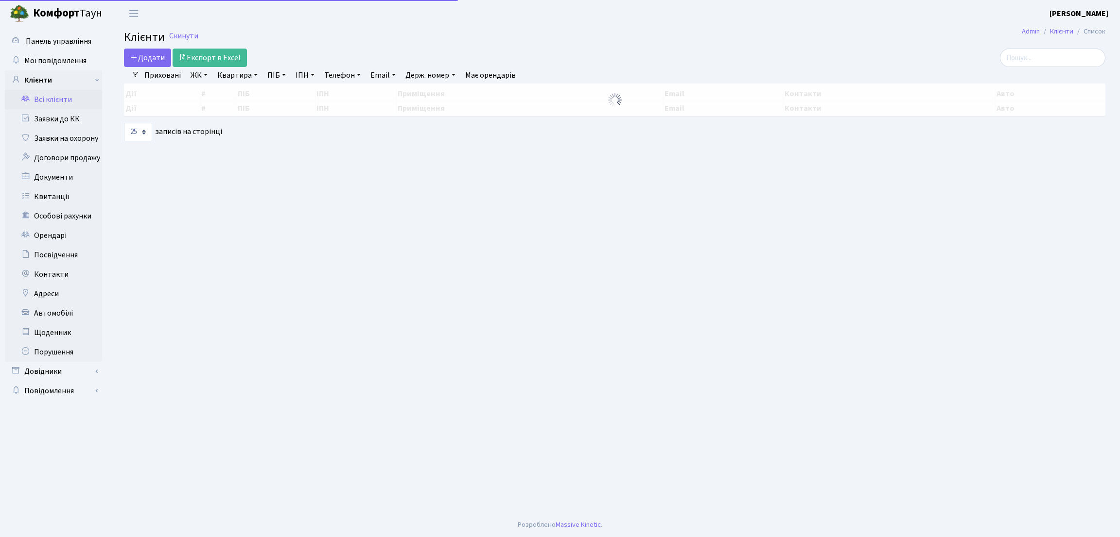
select select "25"
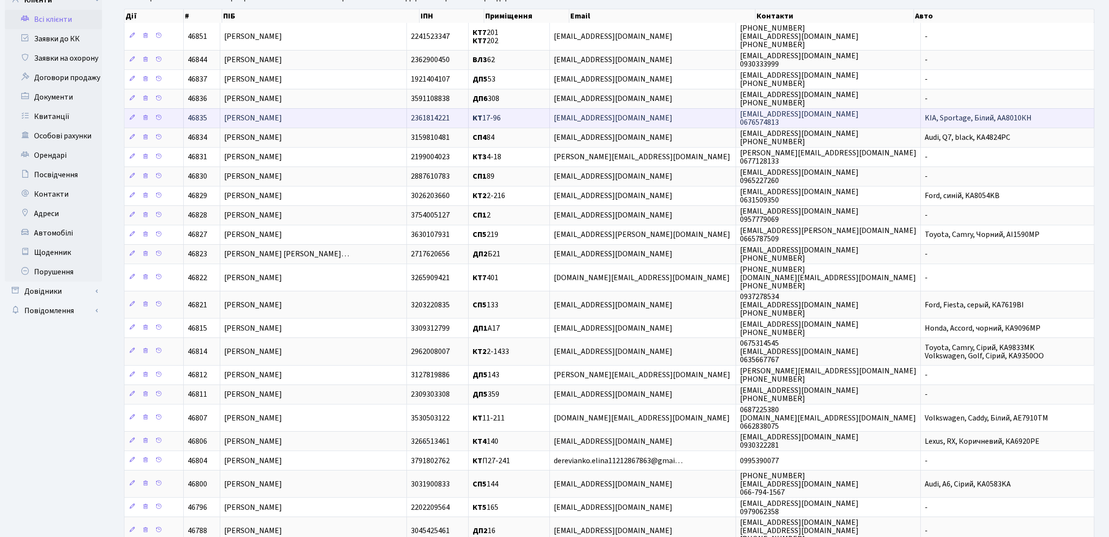
scroll to position [180, 0]
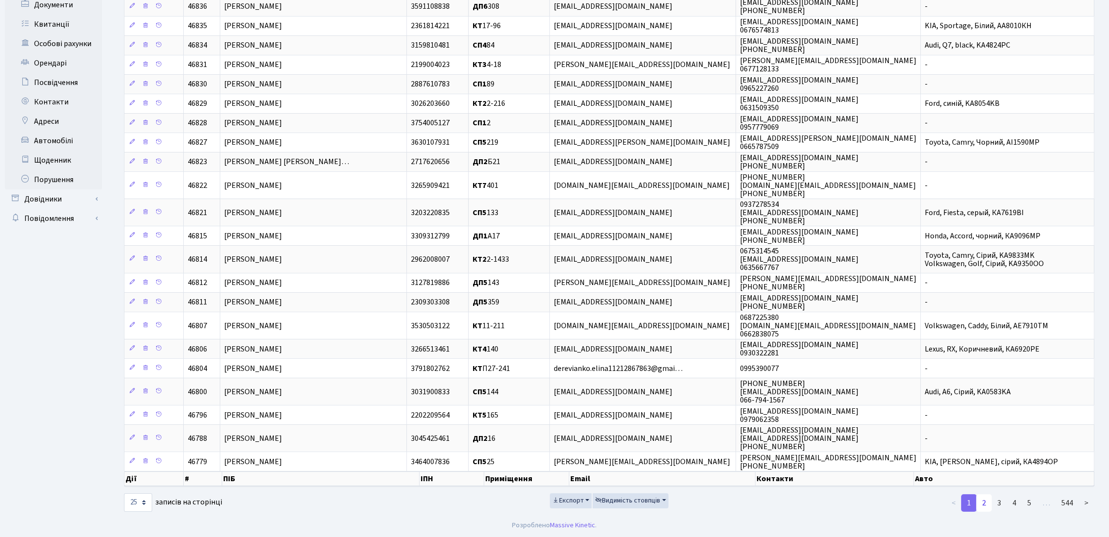
click at [984, 502] on link "2" at bounding box center [984, 503] width 16 height 17
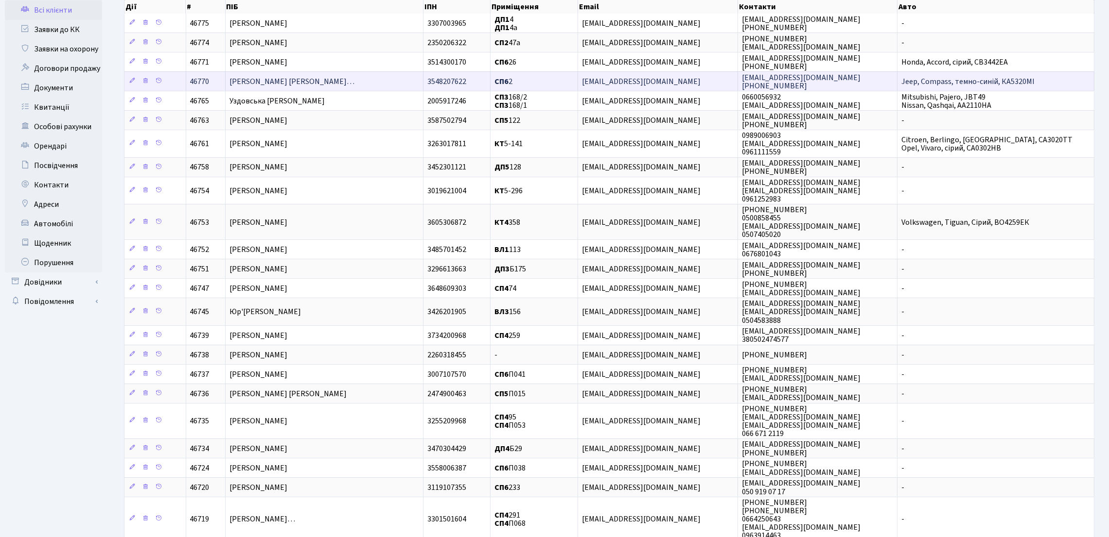
scroll to position [0, 0]
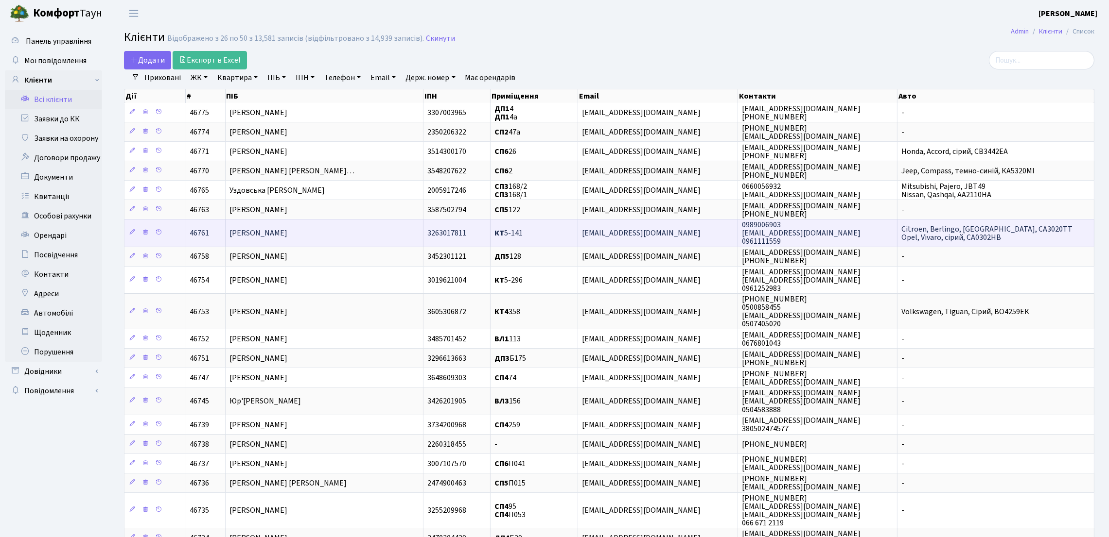
click at [355, 239] on td "[PERSON_NAME]" at bounding box center [324, 232] width 198 height 27
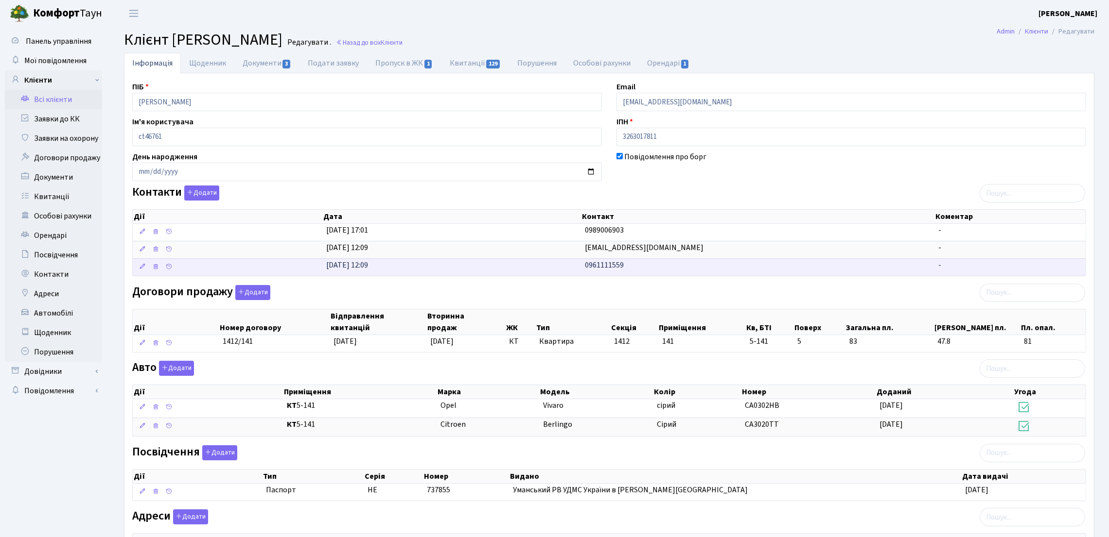
click at [588, 263] on span "0961111559" at bounding box center [604, 265] width 39 height 11
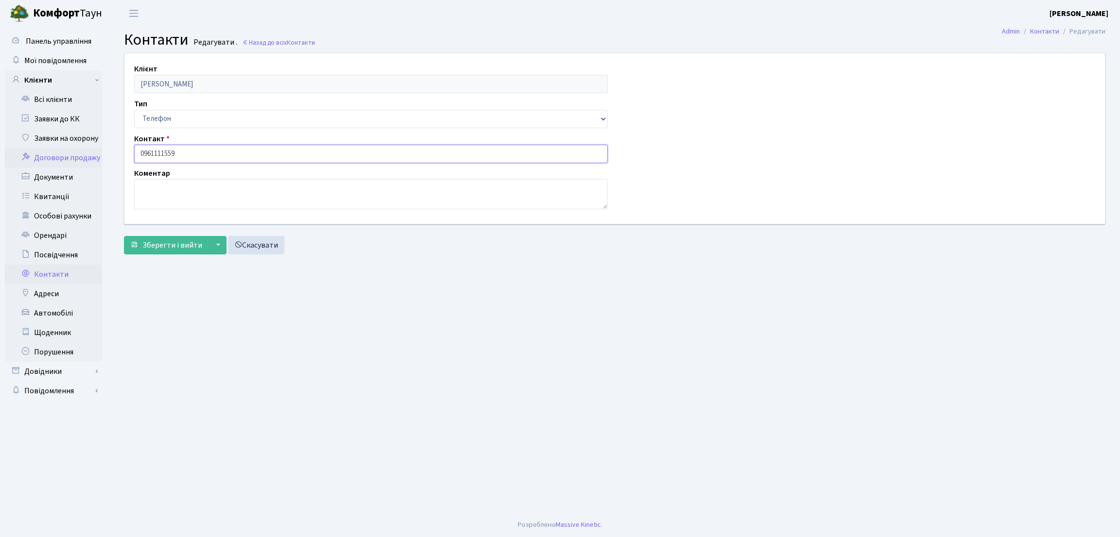
drag, startPoint x: 189, startPoint y: 155, endPoint x: 89, endPoint y: 155, distance: 99.1
click at [89, 155] on div "Панель управління Мої повідомлення Клієнти Всі клієнти Заявки до КК" at bounding box center [560, 270] width 1120 height 486
click at [173, 350] on main "Admin Контакти Редагувати Контакти Редагувати . Назад до всіх Контакти Клієнт […" at bounding box center [614, 270] width 1010 height 486
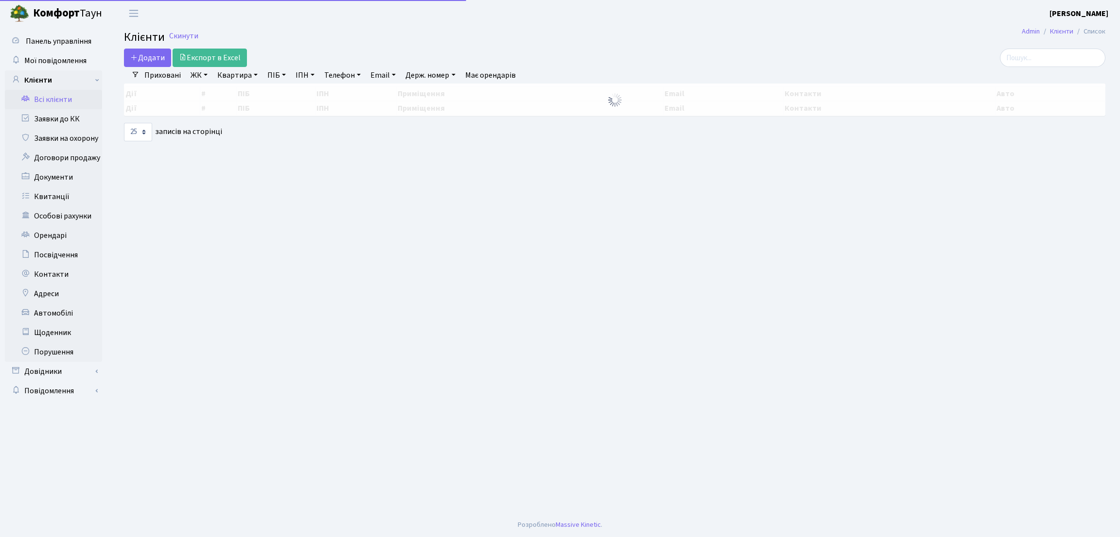
select select "25"
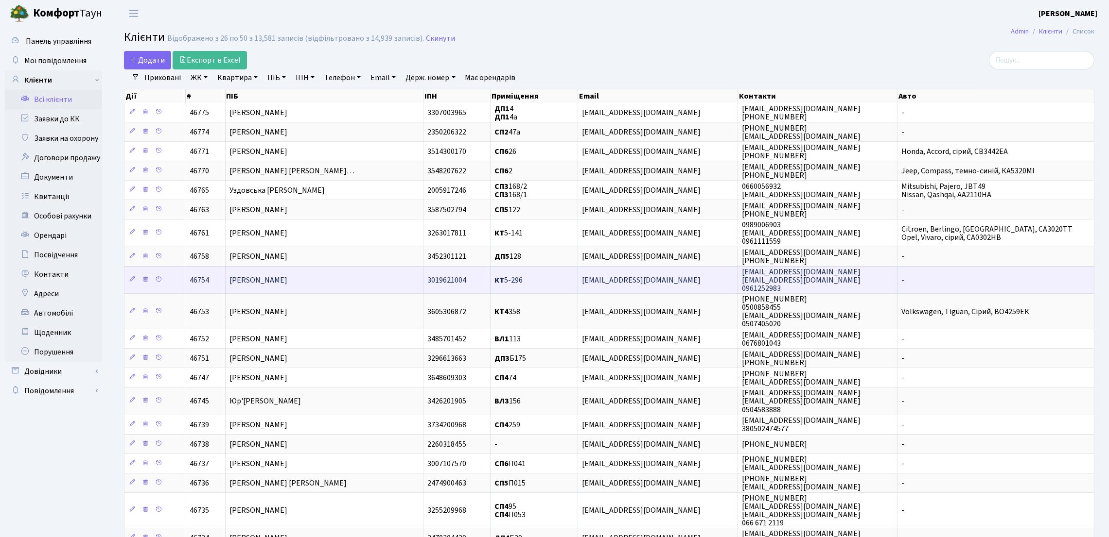
click at [361, 287] on td "[PERSON_NAME]" at bounding box center [324, 279] width 198 height 27
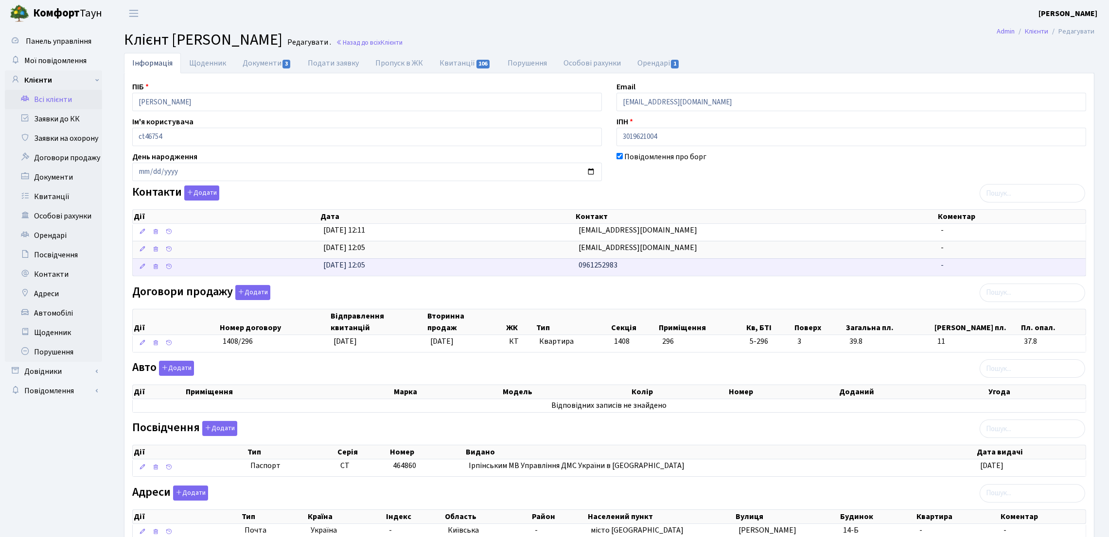
click at [561, 265] on td "[DATE] 12:05" at bounding box center [446, 267] width 255 height 17
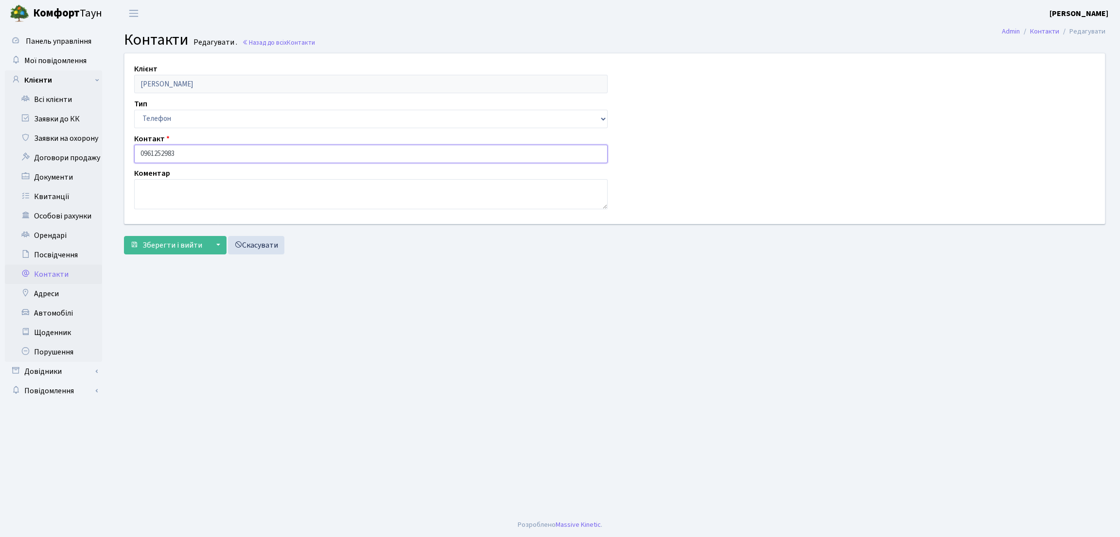
drag, startPoint x: 178, startPoint y: 157, endPoint x: 125, endPoint y: 156, distance: 53.5
click at [125, 156] on div "Клієнт Бедя Дарія Суренівна Тип Email Телефон Контакт 0961252983 Коментар" at bounding box center [614, 138] width 995 height 170
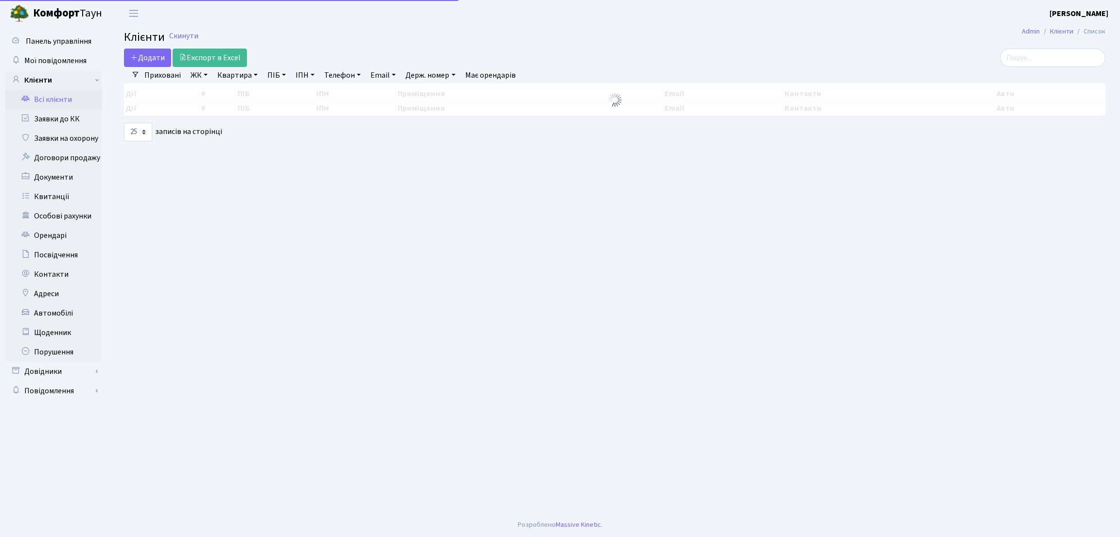
select select "25"
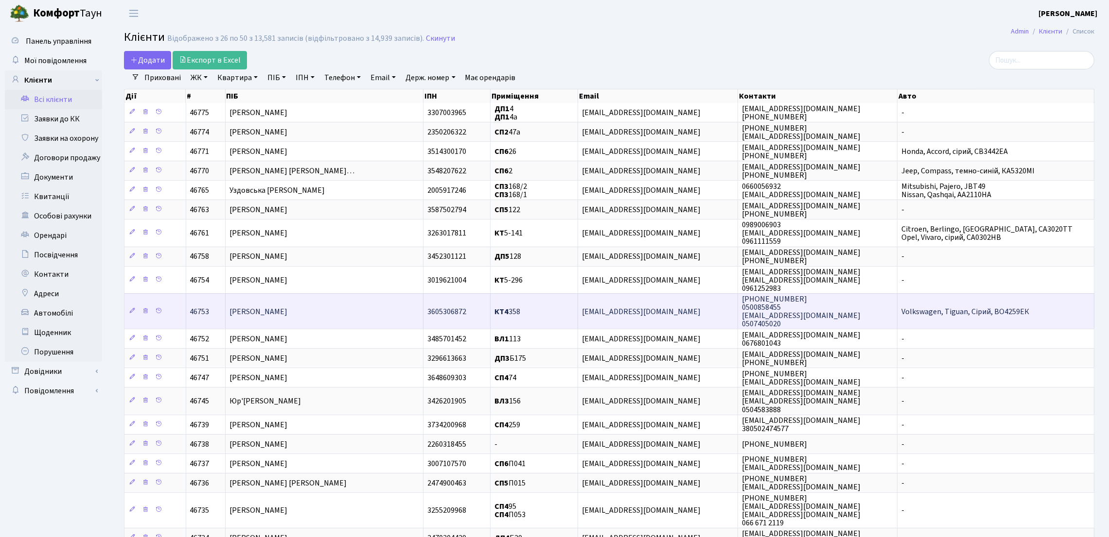
click at [375, 311] on td "[PERSON_NAME]" at bounding box center [324, 311] width 198 height 35
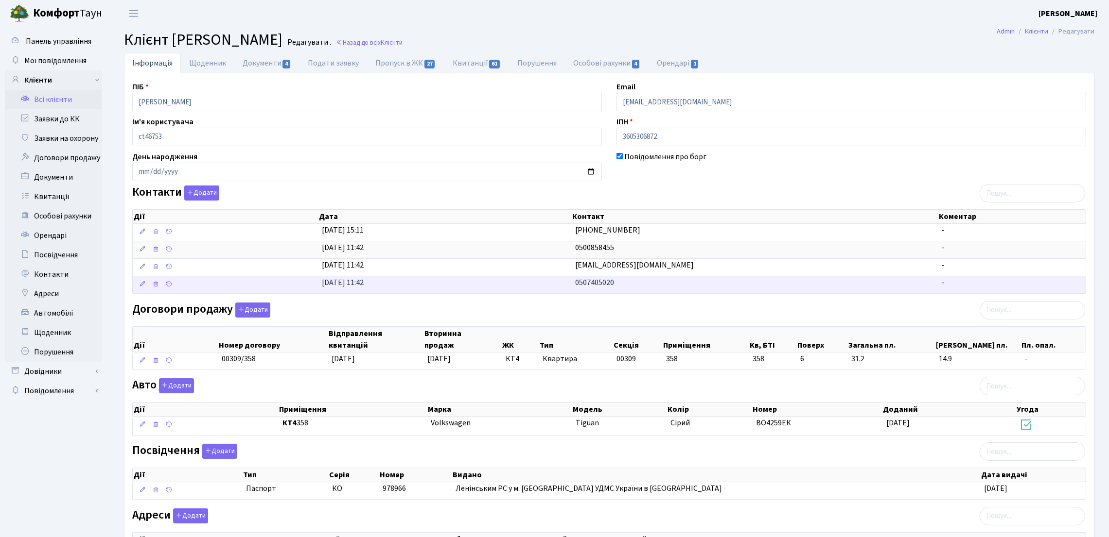
click at [640, 282] on td "0507405020" at bounding box center [754, 284] width 367 height 17
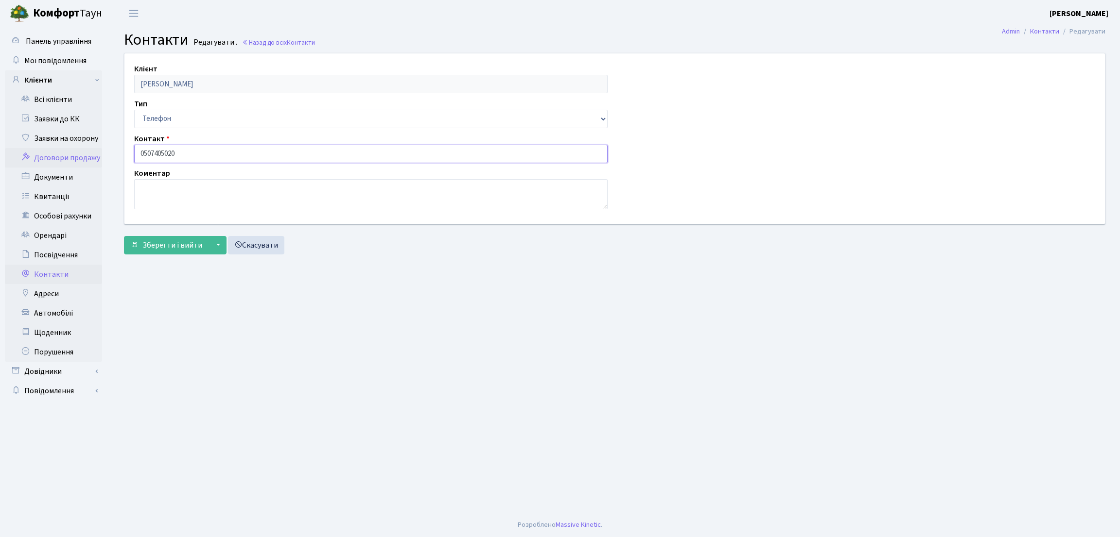
drag, startPoint x: 96, startPoint y: 155, endPoint x: 67, endPoint y: 155, distance: 29.2
click at [67, 155] on div "Панель управління Мої повідомлення Клієнти Всі клієнти Заявки до КК" at bounding box center [560, 270] width 1120 height 486
drag, startPoint x: 151, startPoint y: 155, endPoint x: 158, endPoint y: 158, distance: 8.0
